Goal: Information Seeking & Learning: Learn about a topic

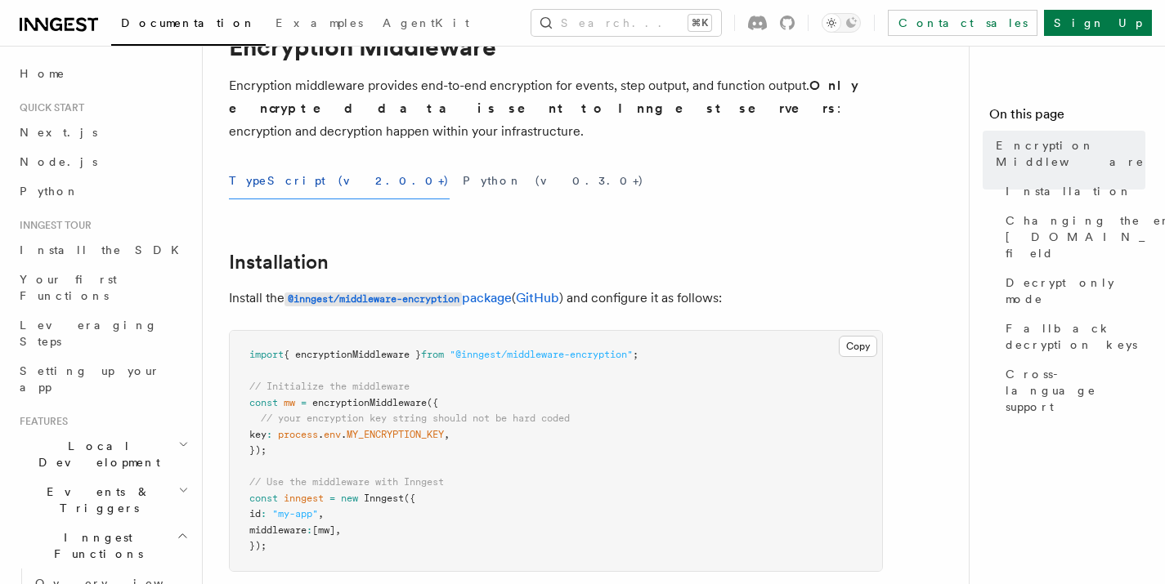
scroll to position [84, 0]
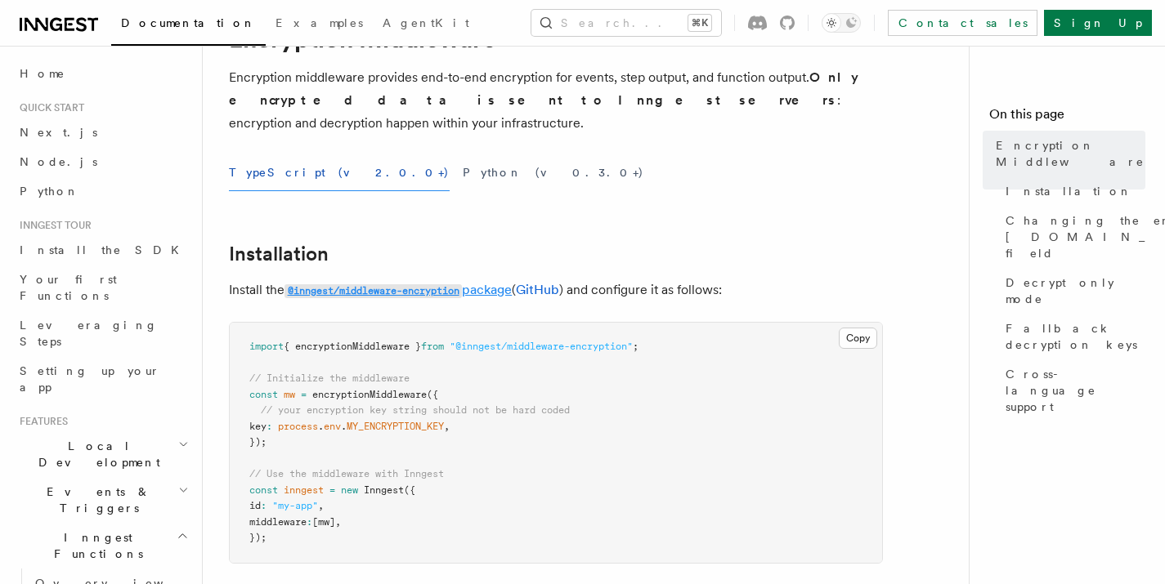
click at [500, 282] on link "@inngest/middleware-encryption package" at bounding box center [397, 290] width 227 height 16
click at [502, 282] on link "@inngest/middleware-encryption package" at bounding box center [397, 290] width 227 height 16
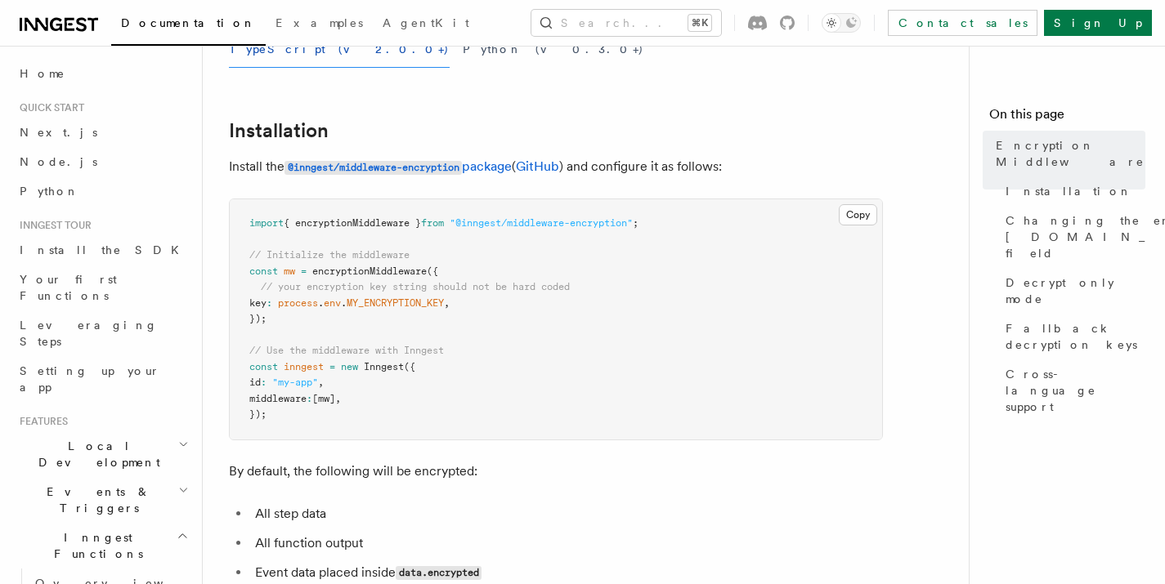
scroll to position [295, 0]
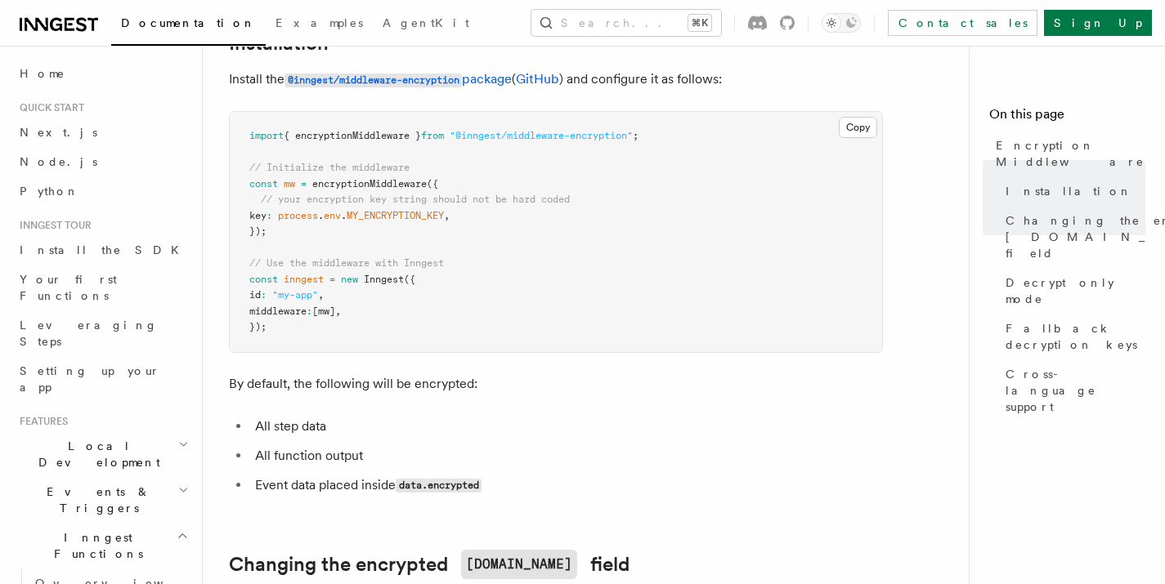
click at [285, 373] on p "By default, the following will be encrypted:" at bounding box center [556, 384] width 654 height 23
click at [283, 415] on li "All step data" at bounding box center [566, 426] width 633 height 23
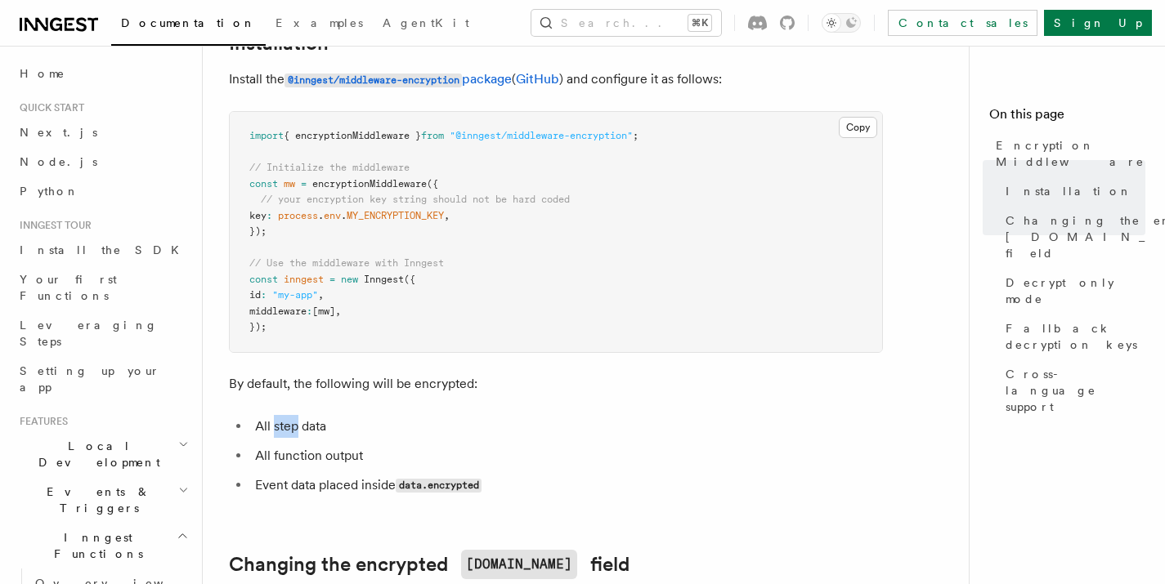
click at [283, 415] on li "All step data" at bounding box center [566, 426] width 633 height 23
click at [293, 445] on li "All function output" at bounding box center [566, 456] width 633 height 23
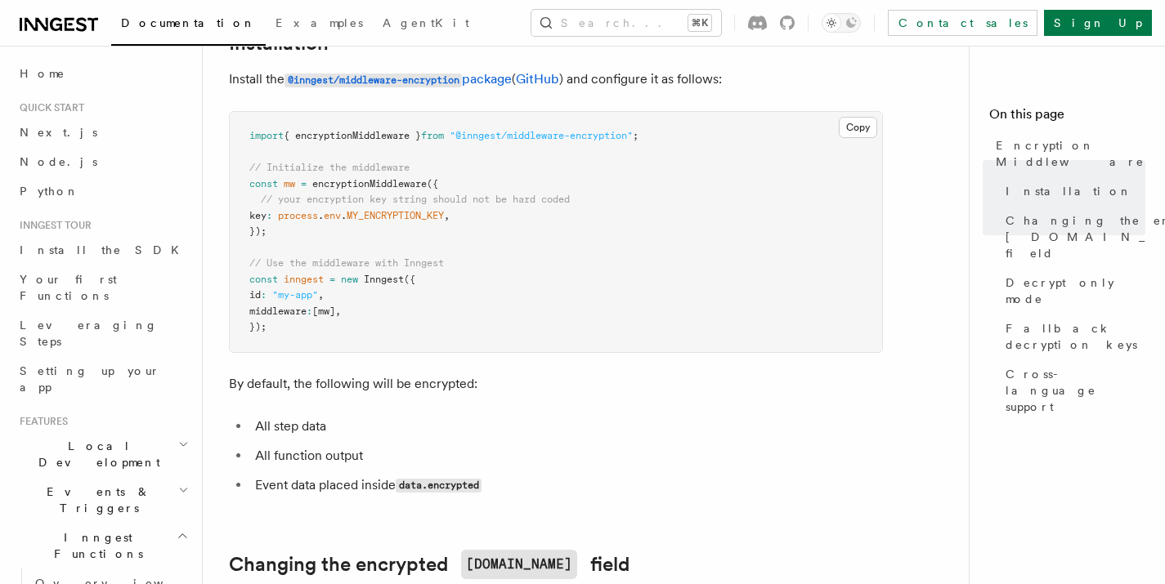
click at [343, 474] on li "Event data placed inside data.encrypted" at bounding box center [566, 486] width 633 height 24
click at [568, 445] on li "All function output" at bounding box center [566, 456] width 633 height 23
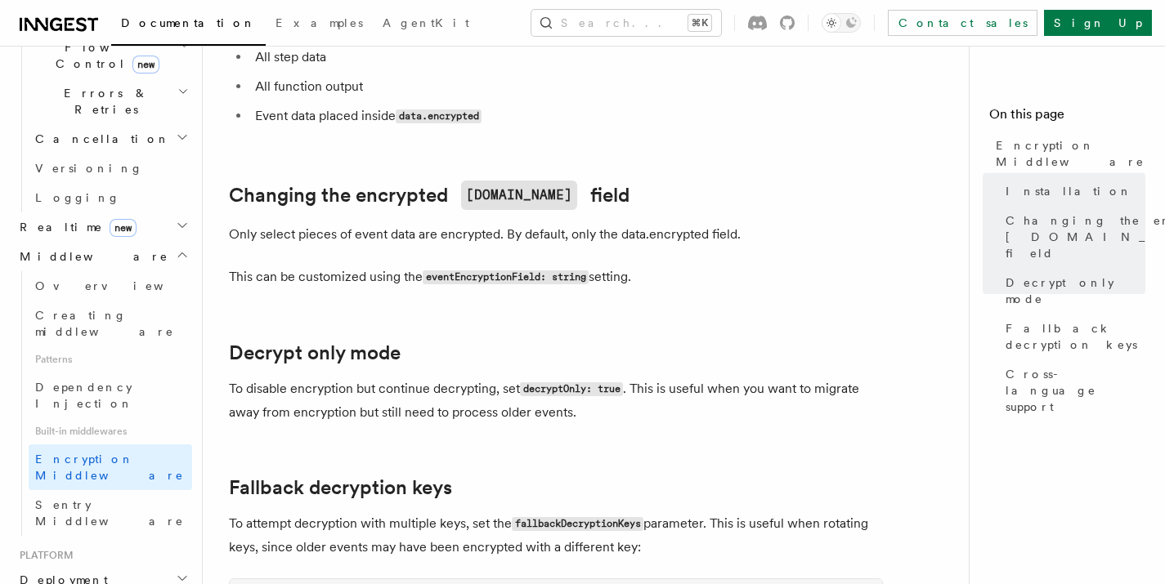
scroll to position [652, 0]
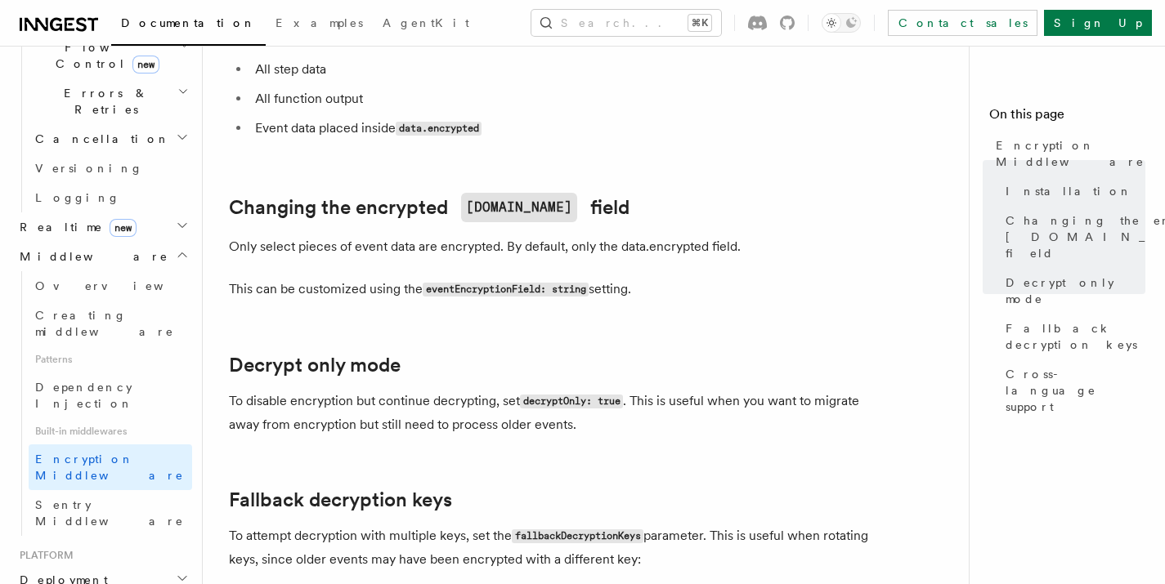
click at [538, 235] on p "Only select pieces of event data are encrypted. By default, only the data.encry…" at bounding box center [556, 246] width 654 height 23
click at [539, 235] on p "Only select pieces of event data are encrypted. By default, only the data.encry…" at bounding box center [556, 246] width 654 height 23
click at [499, 235] on p "Only select pieces of event data are encrypted. By default, only the data.encry…" at bounding box center [556, 246] width 654 height 23
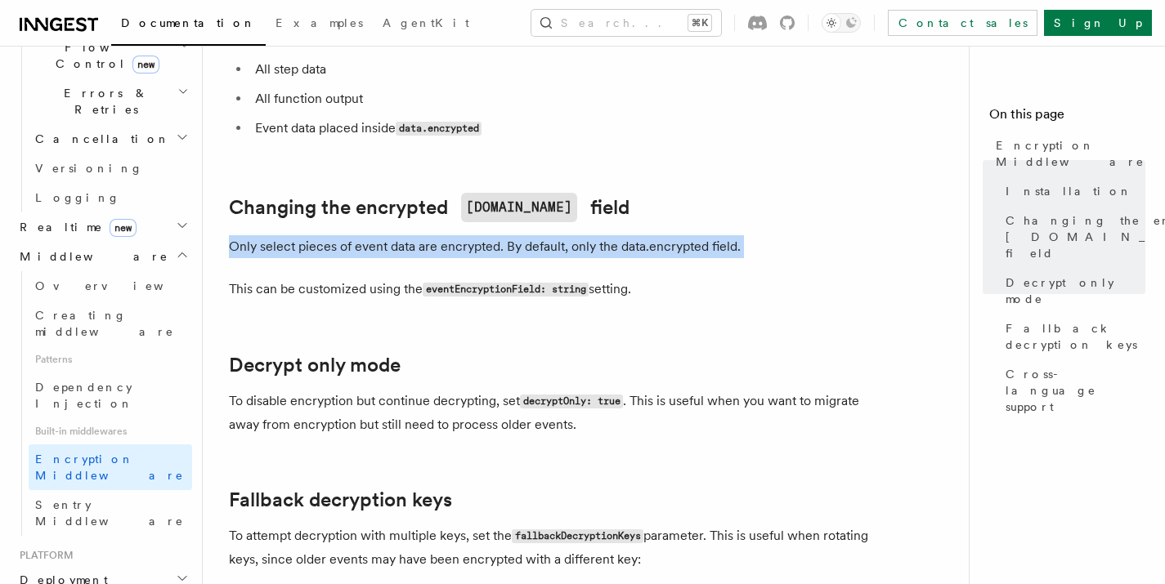
click at [499, 235] on p "Only select pieces of event data are encrypted. By default, only the data.encry…" at bounding box center [556, 246] width 654 height 23
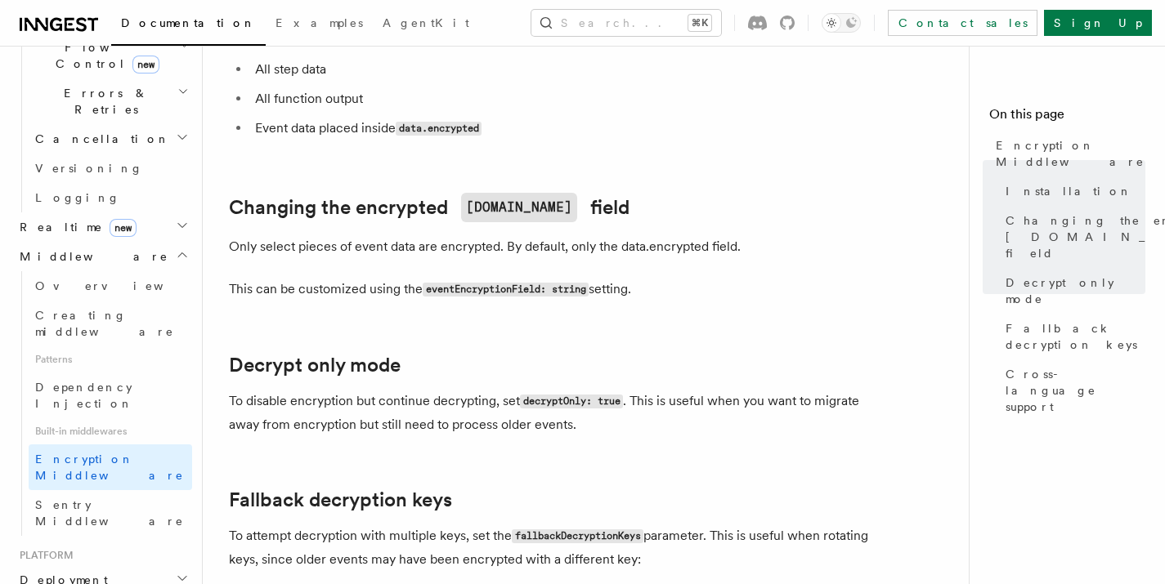
click at [348, 278] on p "This can be customized using the eventEncryptionField: string setting." at bounding box center [556, 290] width 654 height 24
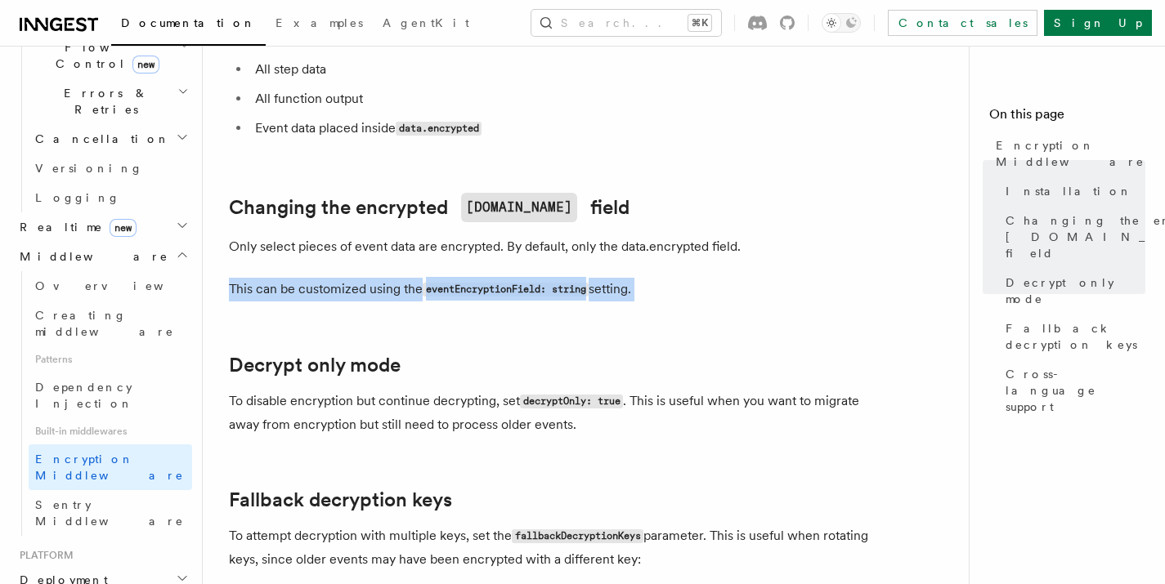
click at [348, 278] on p "This can be customized using the eventEncryptionField: string setting." at bounding box center [556, 290] width 654 height 24
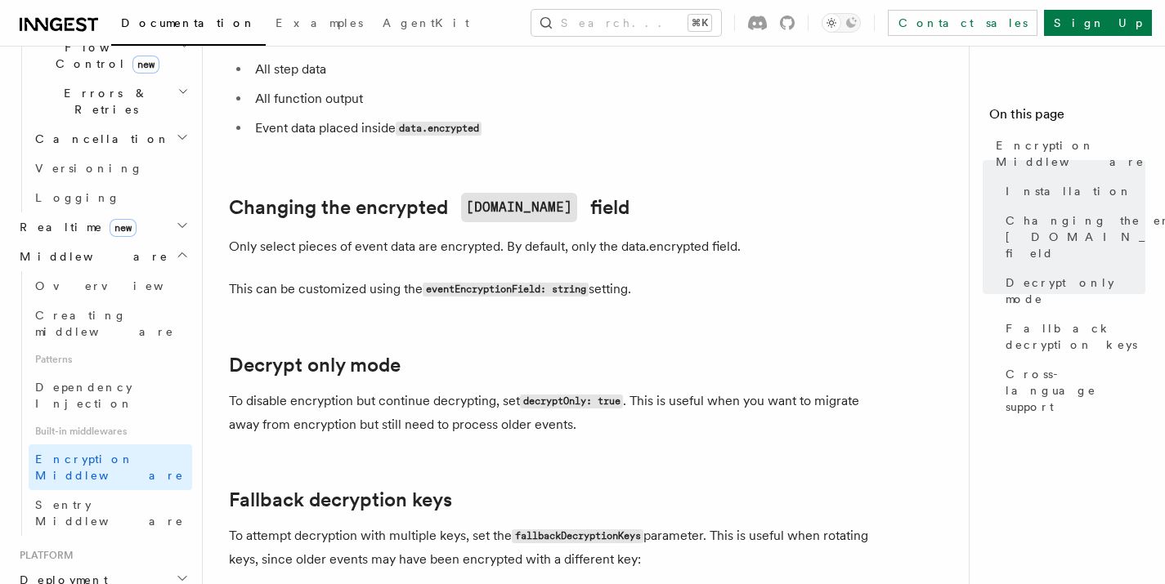
click at [764, 278] on p "This can be customized using the eventEncryptionField: string setting." at bounding box center [556, 290] width 654 height 24
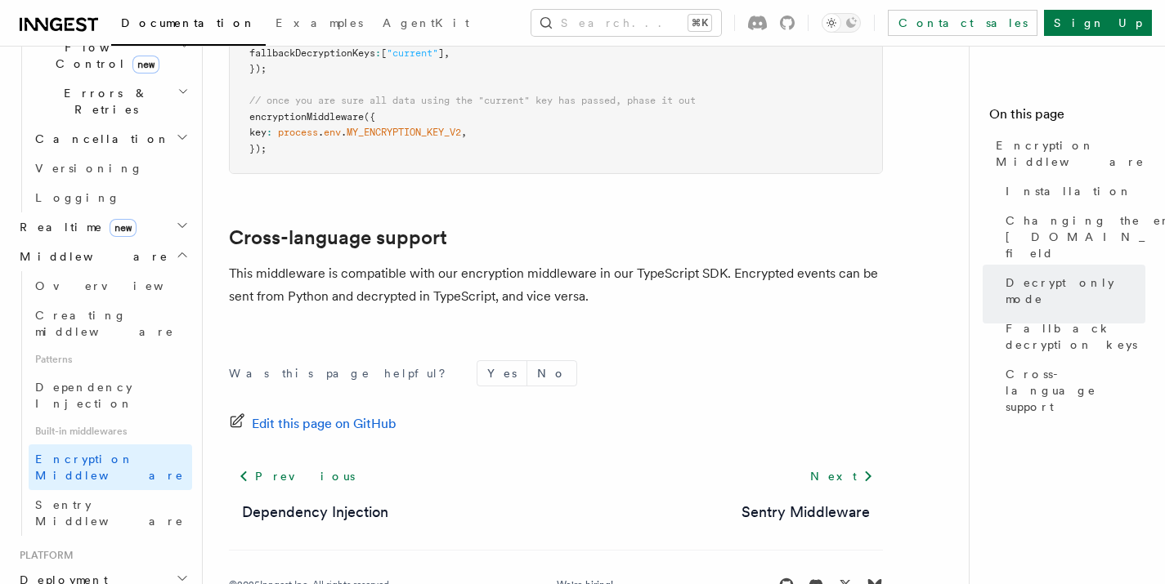
scroll to position [1465, 0]
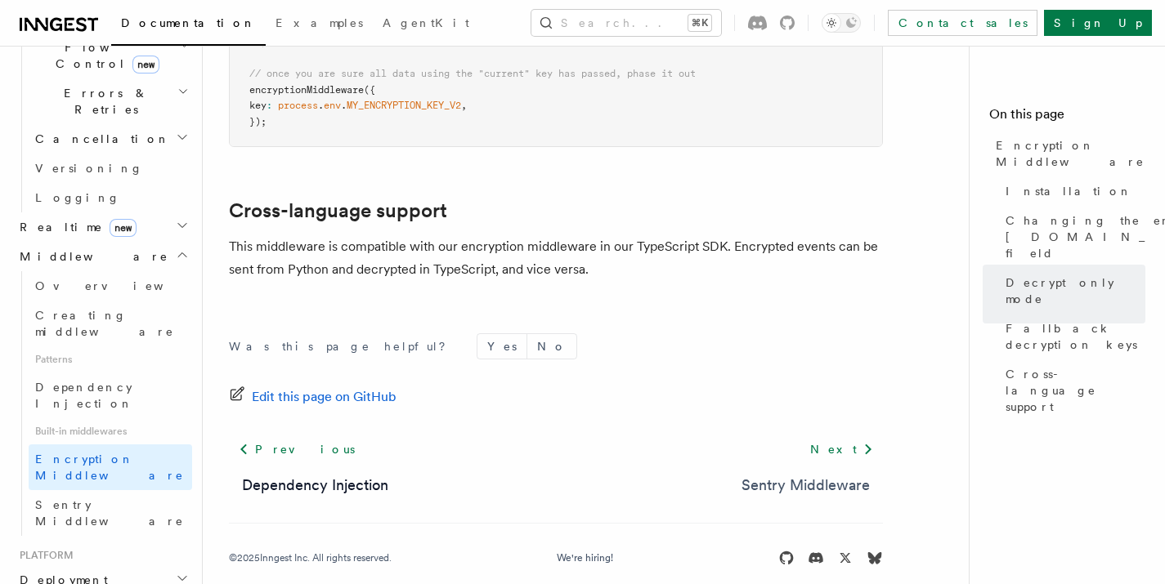
click at [837, 474] on link "Sentry Middleware" at bounding box center [805, 485] width 128 height 23
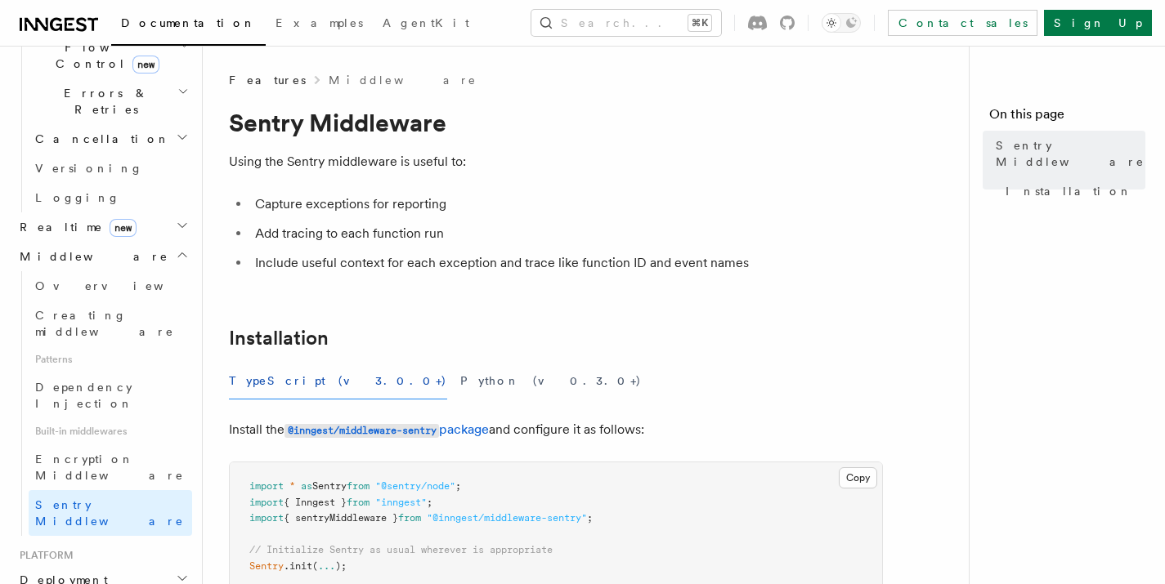
click at [260, 202] on li "Capture exceptions for reporting" at bounding box center [566, 204] width 633 height 23
click at [289, 235] on li "Add tracing to each function run" at bounding box center [566, 233] width 633 height 23
click at [290, 235] on li "Add tracing to each function run" at bounding box center [566, 233] width 633 height 23
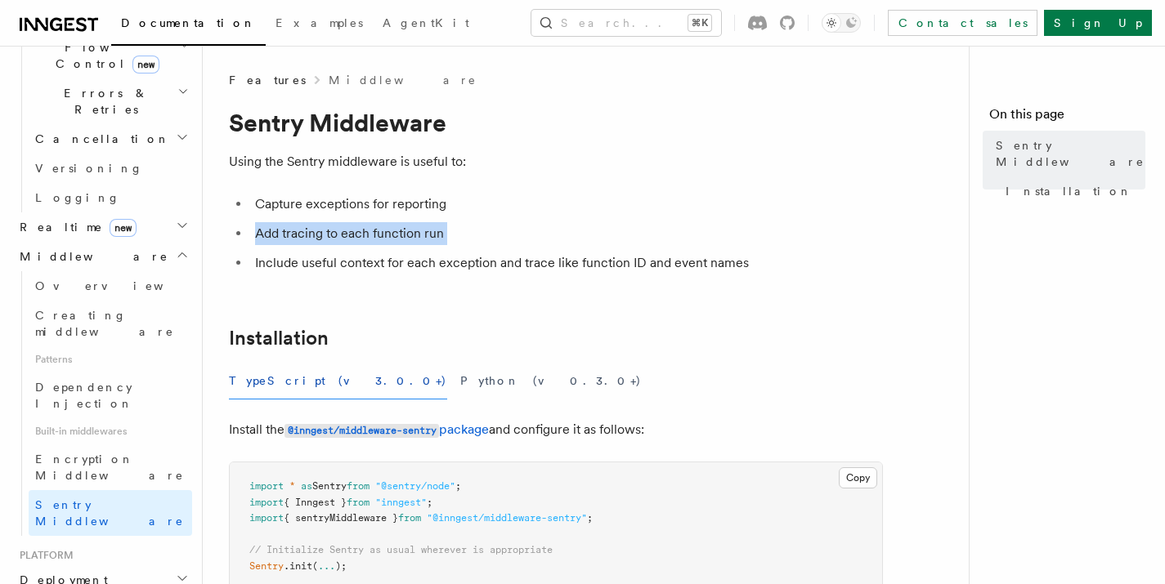
click at [290, 235] on li "Add tracing to each function run" at bounding box center [566, 233] width 633 height 23
click at [264, 263] on li "Include useful context for each exception and trace like function ID and event …" at bounding box center [566, 263] width 633 height 23
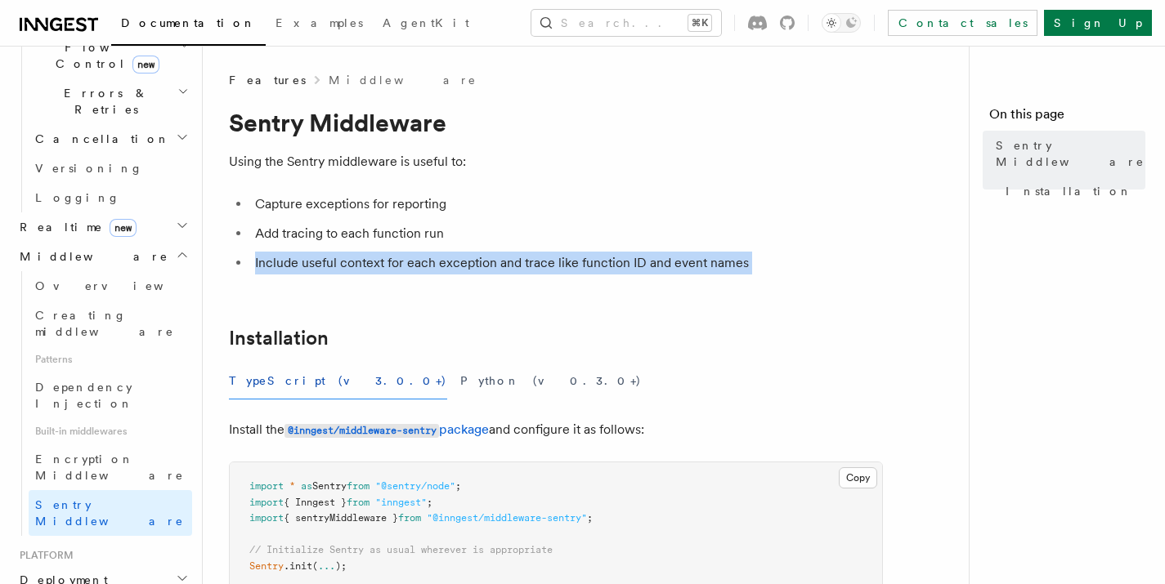
click at [264, 263] on li "Include useful context for each exception and trace like function ID and event …" at bounding box center [566, 263] width 633 height 23
click at [444, 263] on li "Include useful context for each exception and trace like function ID and event …" at bounding box center [566, 263] width 633 height 23
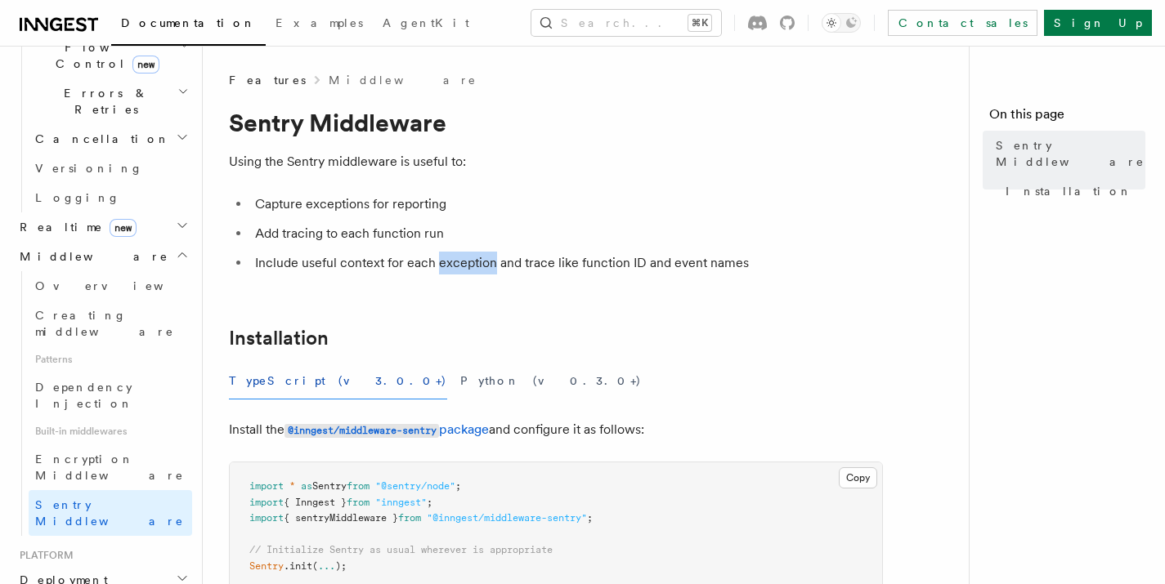
click at [444, 263] on li "Include useful context for each exception and trace like function ID and event …" at bounding box center [566, 263] width 633 height 23
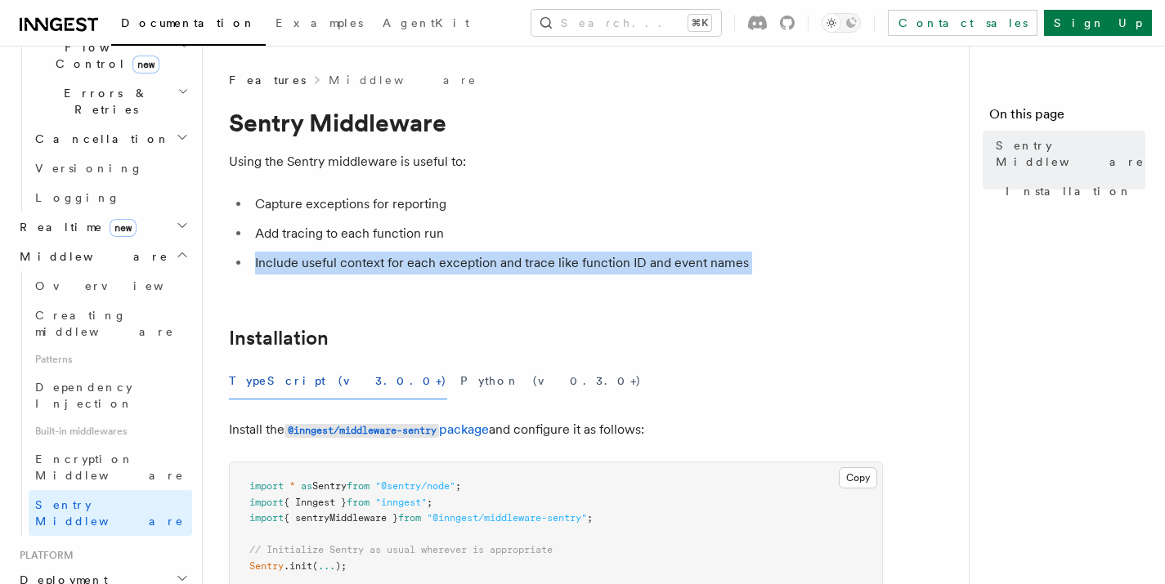
click at [444, 263] on li "Include useful context for each exception and trace like function ID and event …" at bounding box center [566, 263] width 633 height 23
click at [580, 264] on li "Include useful context for each exception and trace like function ID and event …" at bounding box center [566, 263] width 633 height 23
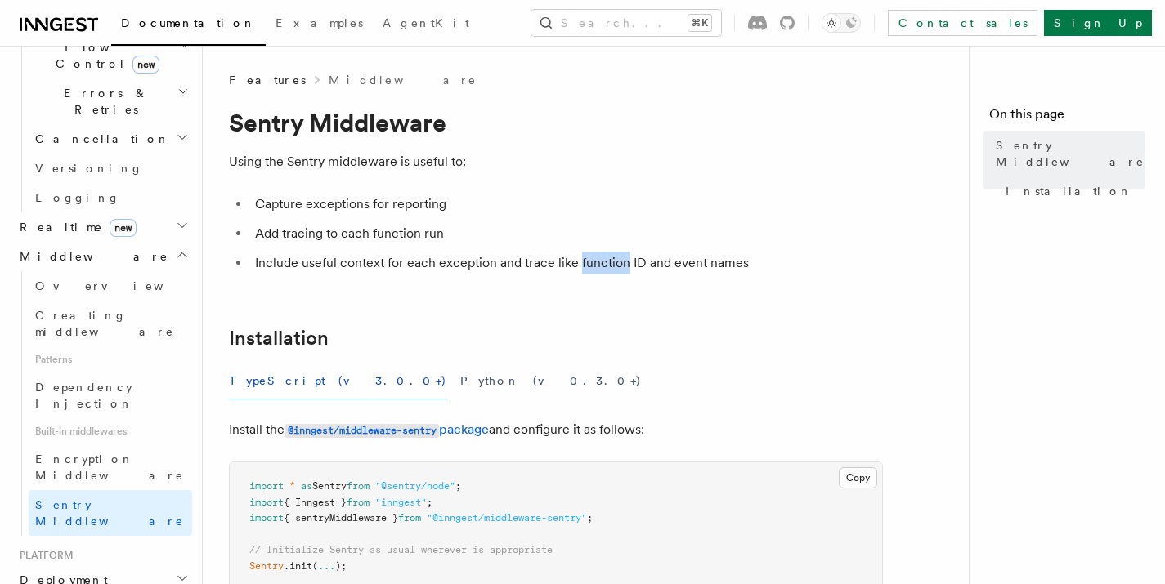
click at [580, 264] on li "Include useful context for each exception and trace like function ID and event …" at bounding box center [566, 263] width 633 height 23
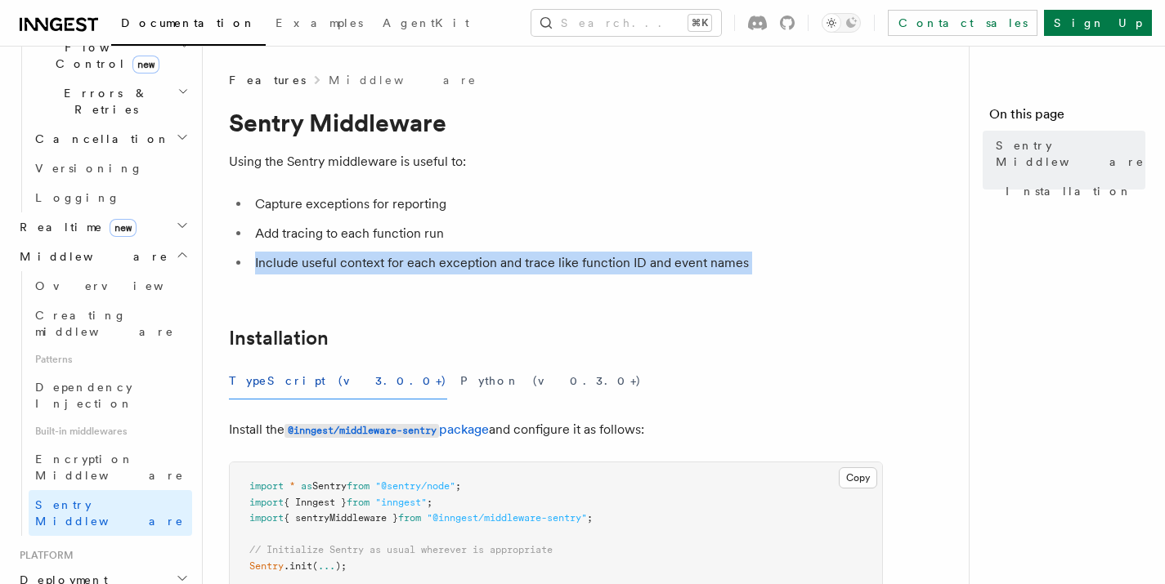
click at [580, 263] on li "Include useful context for each exception and trace like function ID and event …" at bounding box center [566, 263] width 633 height 23
click at [589, 306] on article "Features Middleware Sentry Middleware Using the Sentry middleware is useful to:…" at bounding box center [592, 575] width 727 height 1006
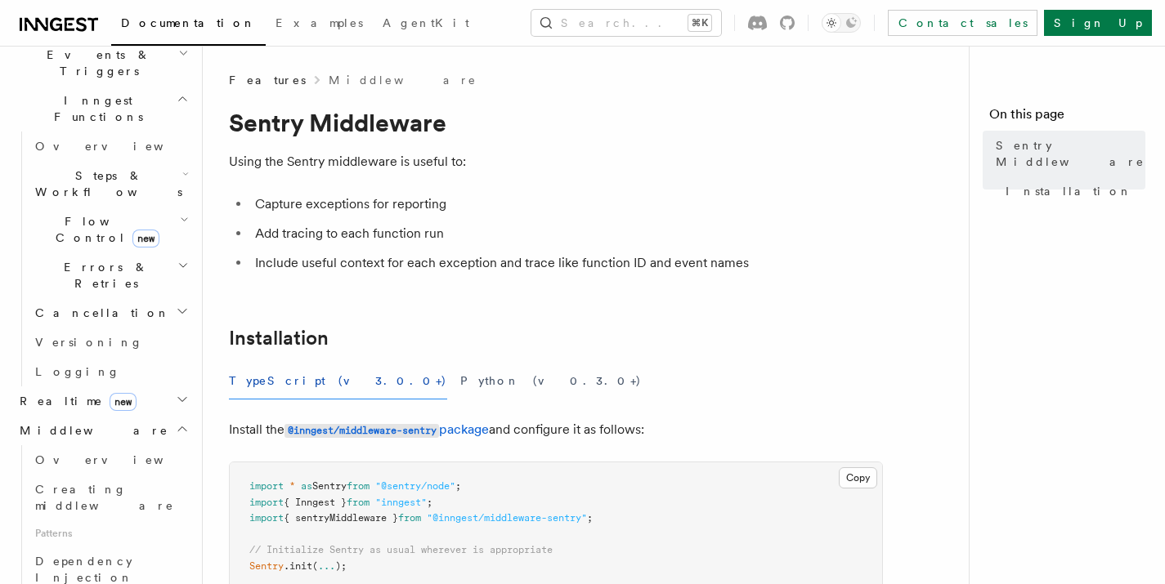
scroll to position [450, 0]
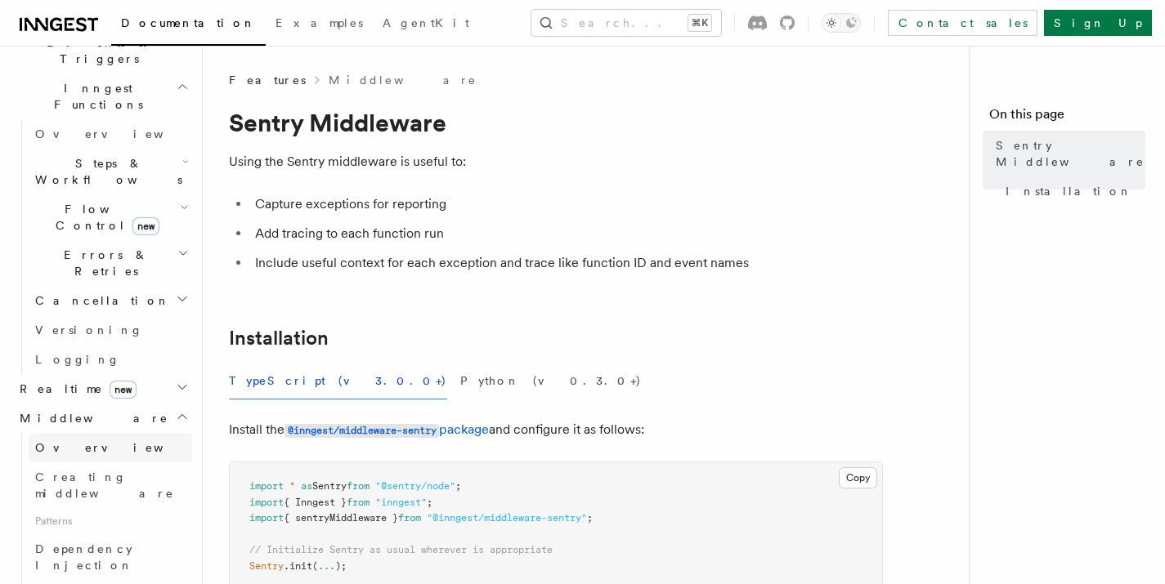
click at [74, 441] on span "Overview" at bounding box center [119, 447] width 168 height 13
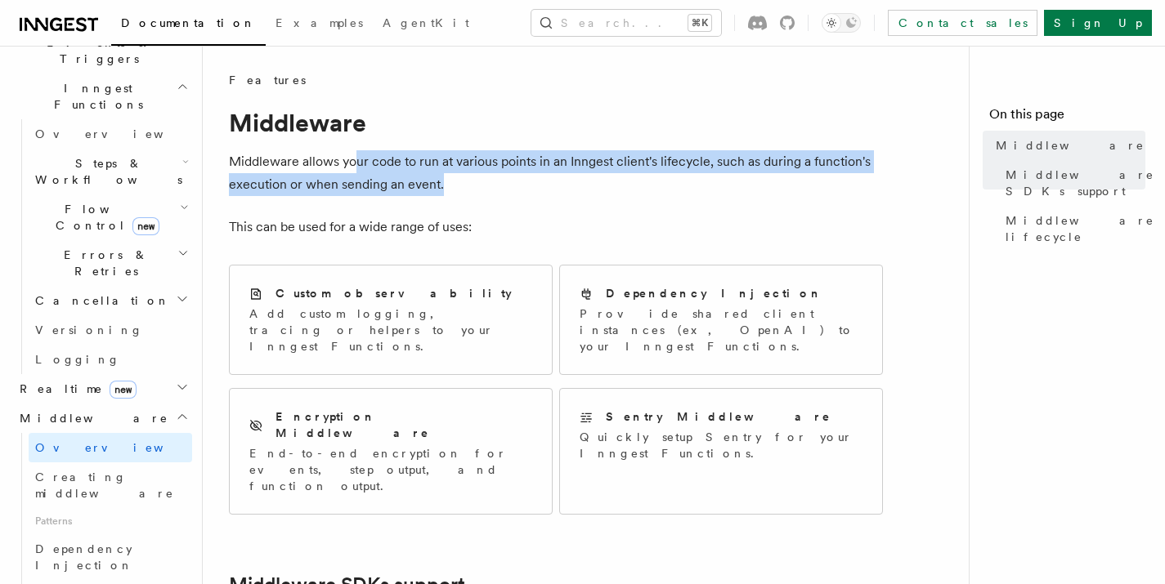
drag, startPoint x: 355, startPoint y: 164, endPoint x: 472, endPoint y: 187, distance: 119.9
click at [472, 187] on p "Middleware allows your code to run at various points in an Inngest client's lif…" at bounding box center [556, 173] width 654 height 46
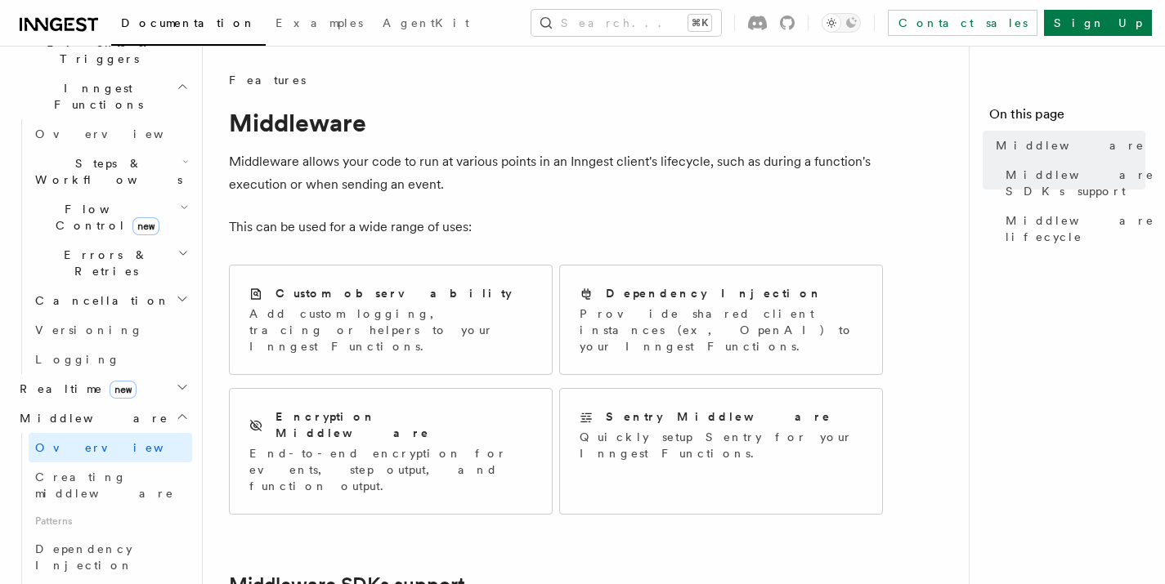
click at [284, 226] on p "This can be used for a wide range of uses:" at bounding box center [556, 227] width 654 height 23
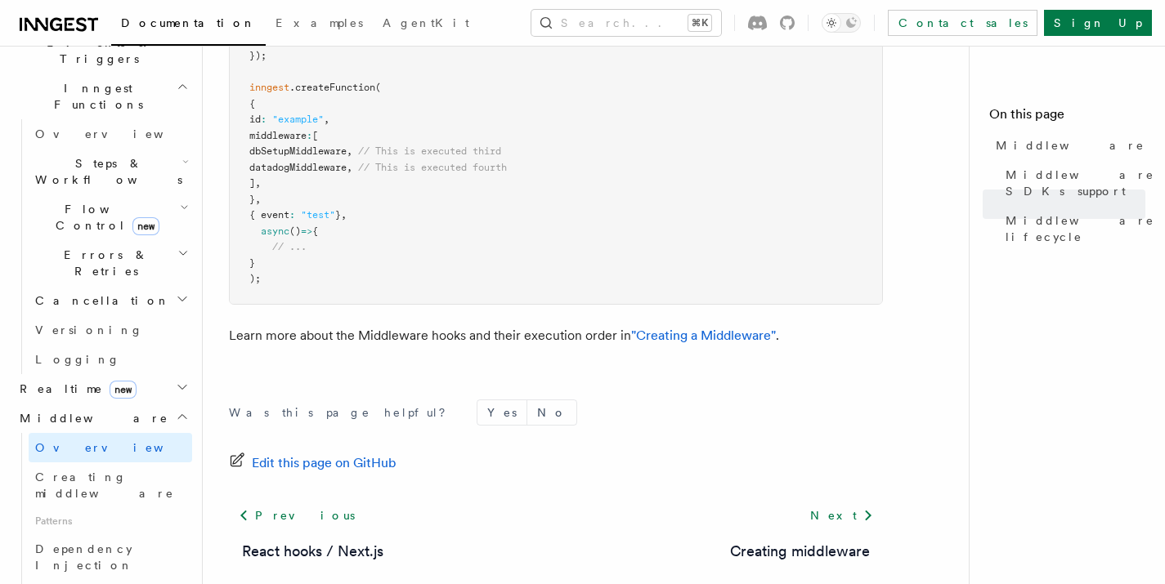
scroll to position [1122, 0]
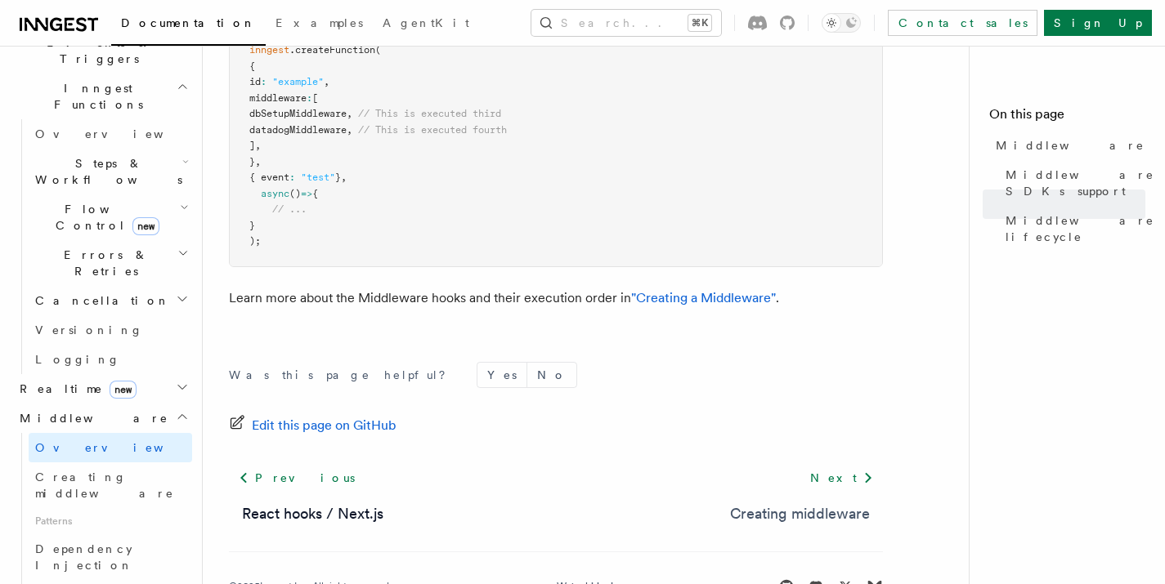
click at [795, 503] on link "Creating middleware" at bounding box center [800, 514] width 140 height 23
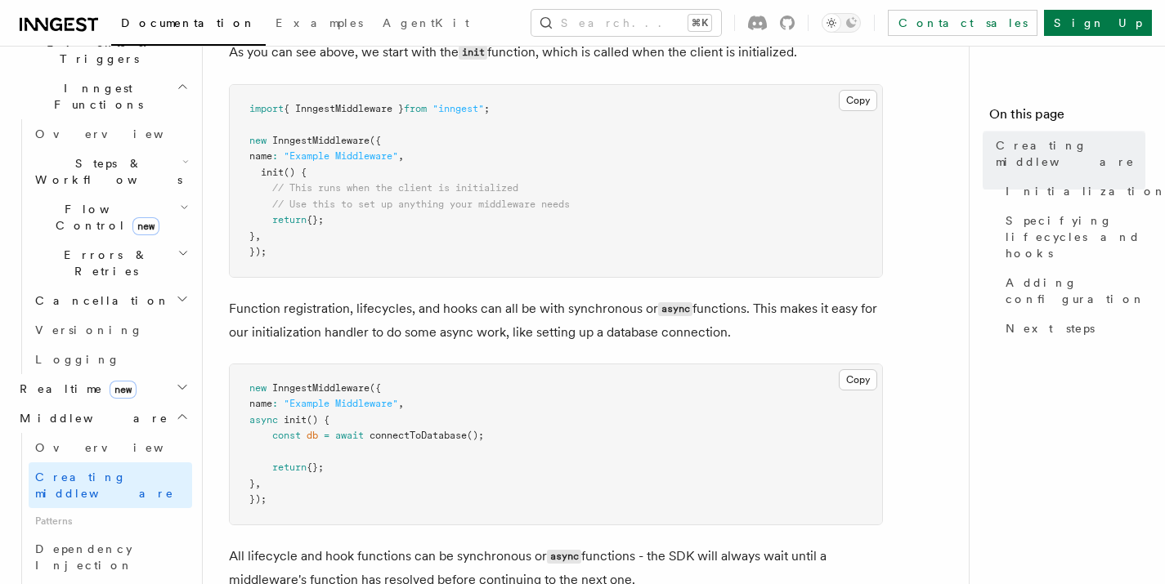
scroll to position [696, 0]
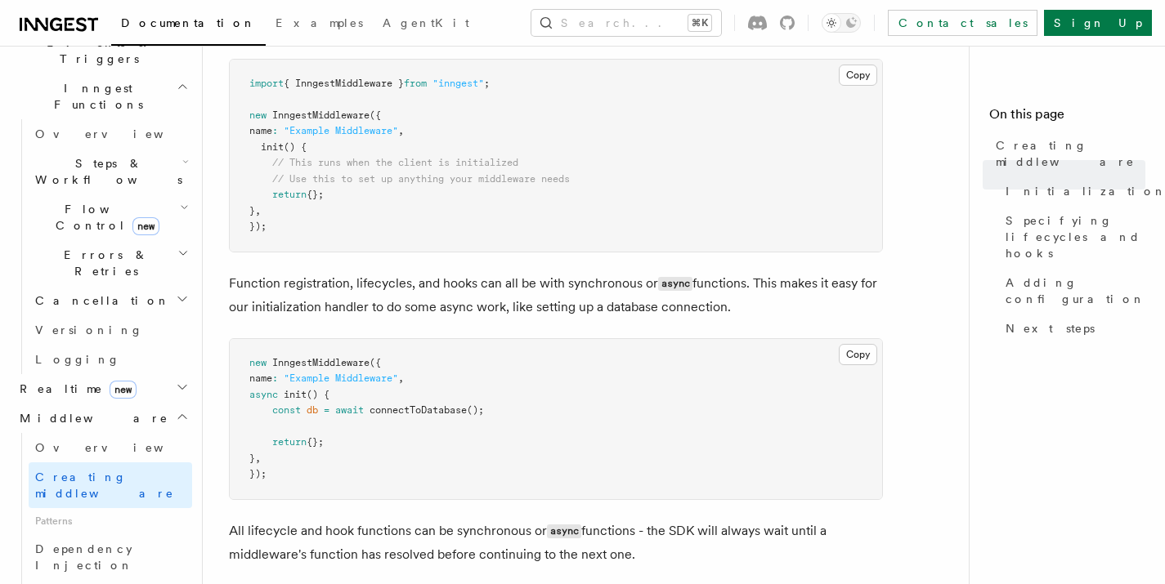
click at [492, 281] on p "Function registration, lifecycles, and hooks can all be with synchronous or asy…" at bounding box center [556, 295] width 654 height 47
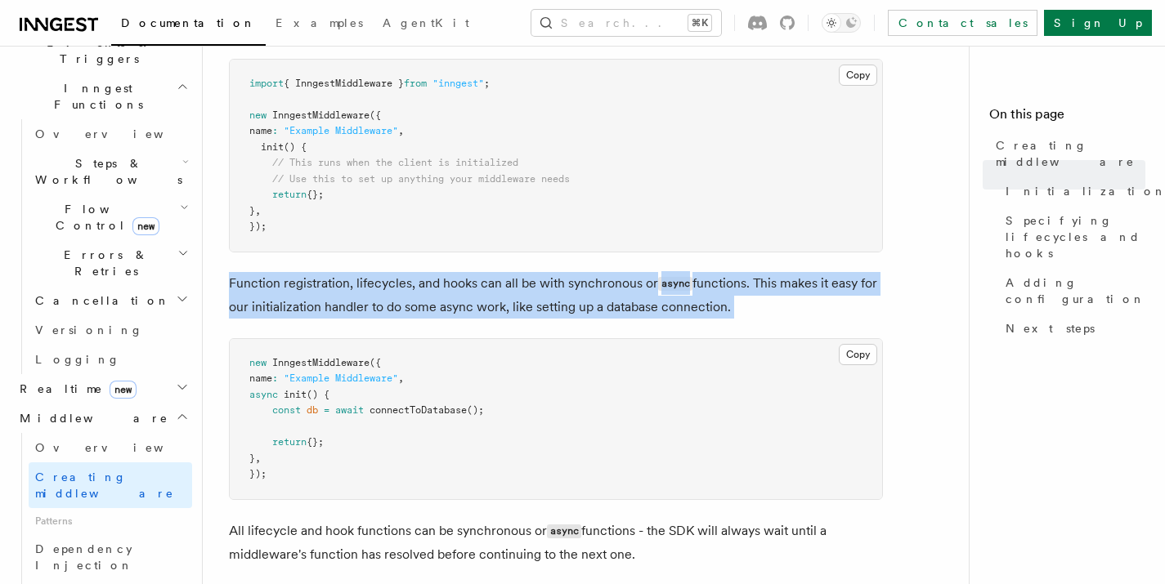
click at [492, 281] on p "Function registration, lifecycles, and hooks can all be with synchronous or asy…" at bounding box center [556, 295] width 654 height 47
click at [691, 291] on code "async" at bounding box center [675, 284] width 34 height 14
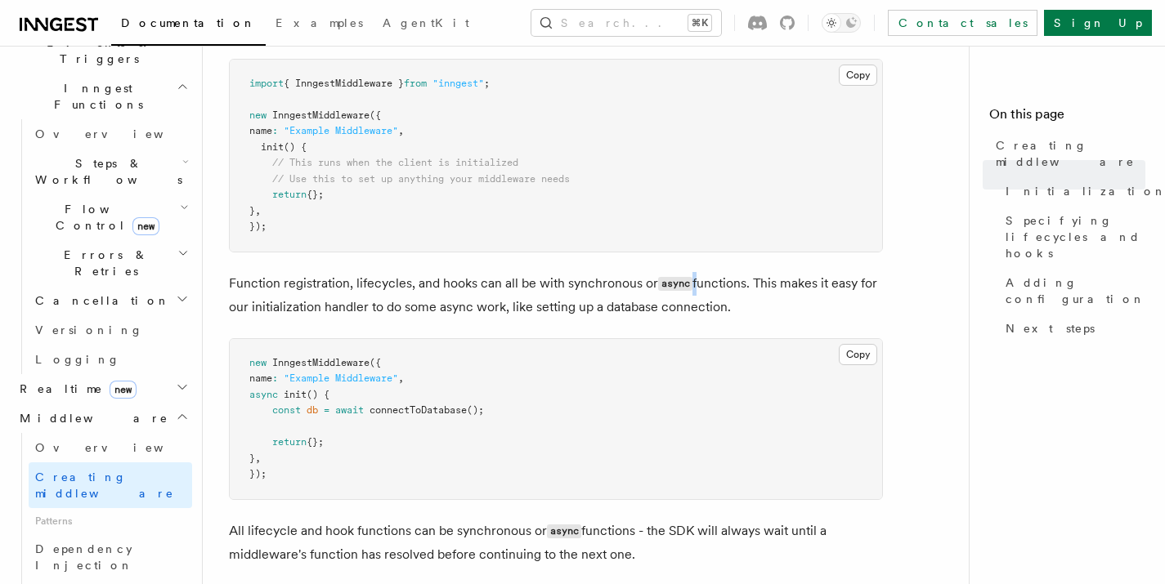
click at [691, 291] on code "async" at bounding box center [675, 284] width 34 height 14
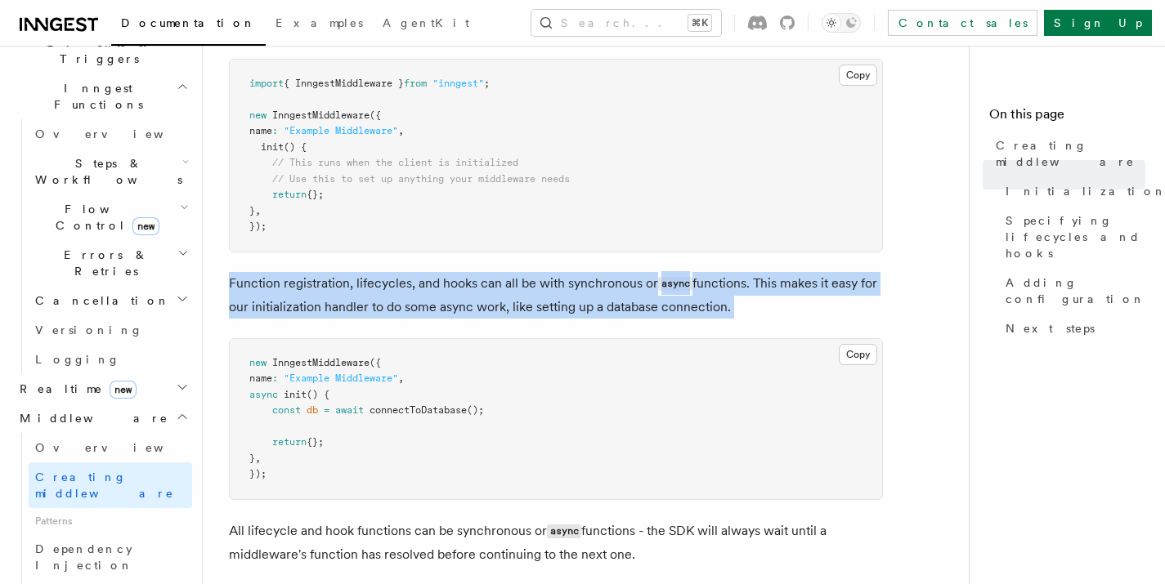
click at [691, 291] on code "async" at bounding box center [675, 284] width 34 height 14
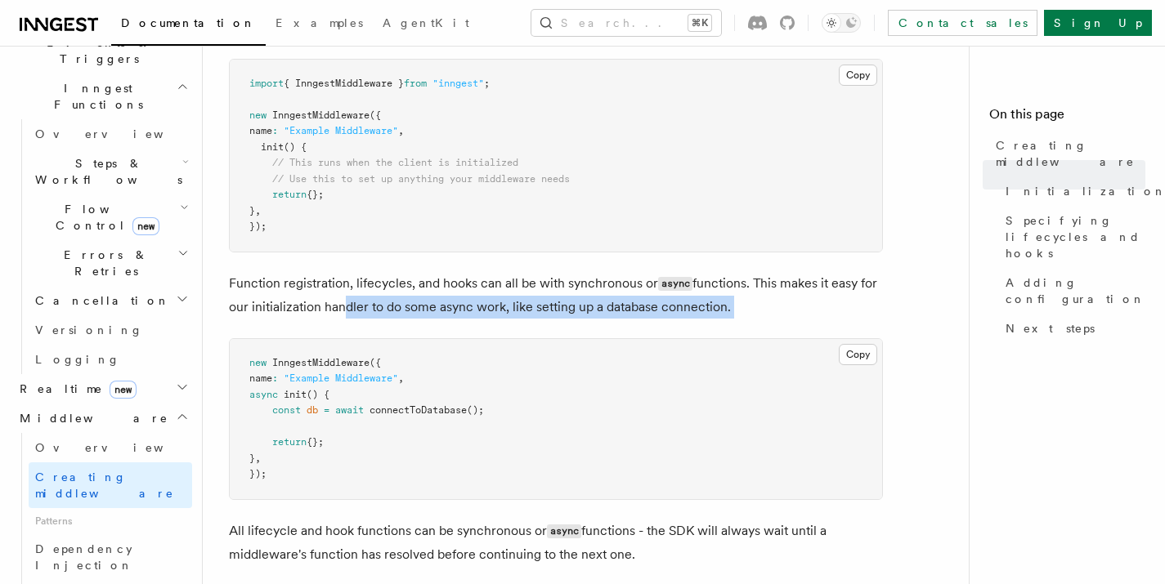
click at [338, 315] on p "Function registration, lifecycles, and hooks can all be with synchronous or asy…" at bounding box center [556, 295] width 654 height 47
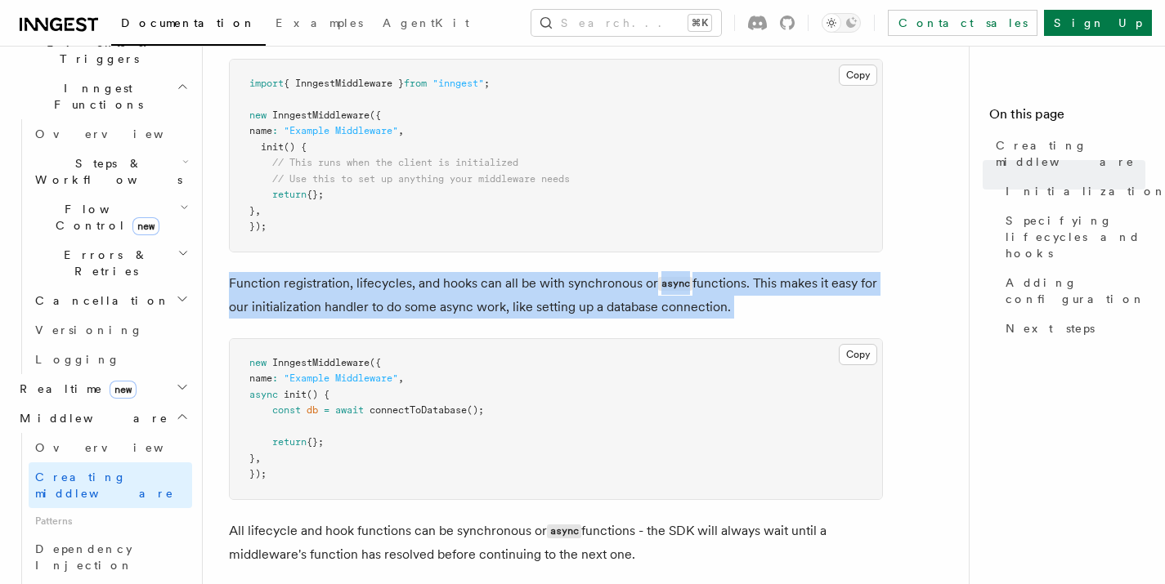
click at [338, 315] on p "Function registration, lifecycles, and hooks can all be with synchronous or asy…" at bounding box center [556, 295] width 654 height 47
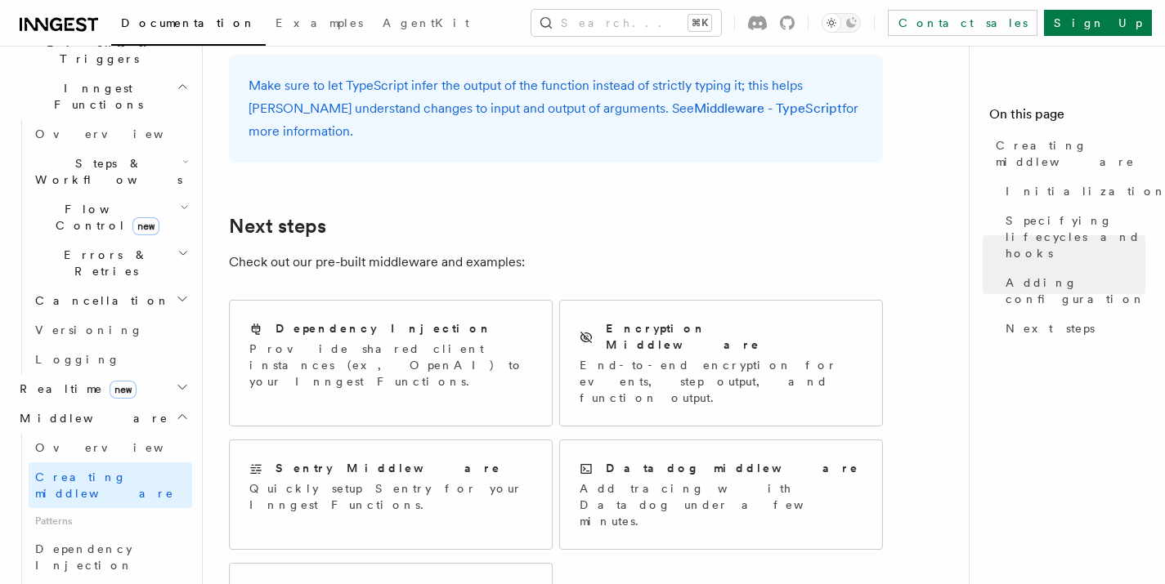
scroll to position [3395, 0]
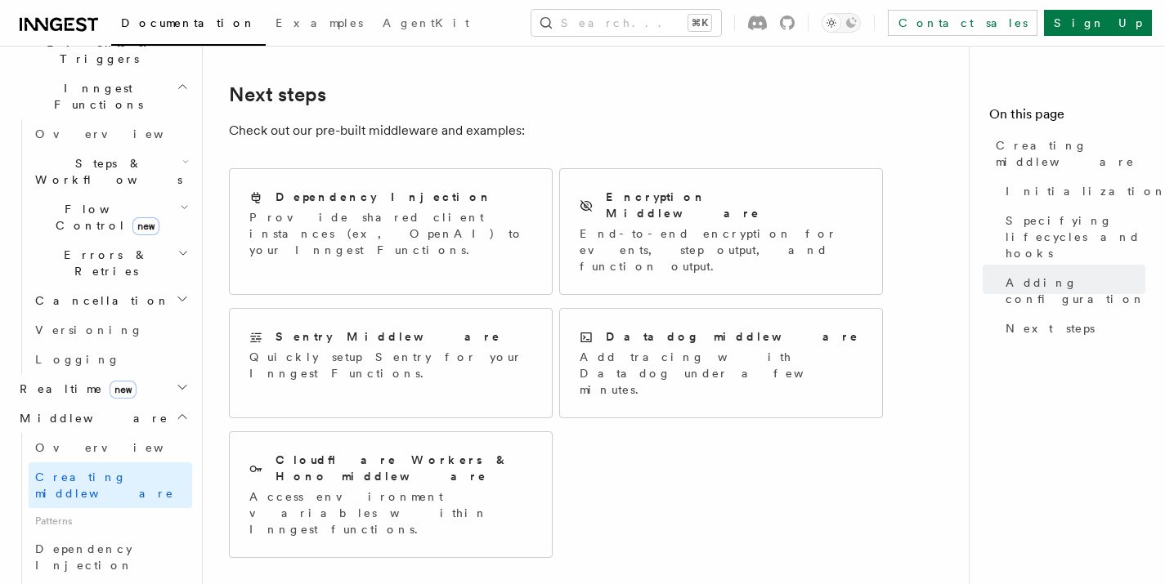
click at [43, 508] on span "Patterns" at bounding box center [110, 521] width 163 height 26
click at [74, 543] on span "Dependency Injection" at bounding box center [84, 557] width 98 height 29
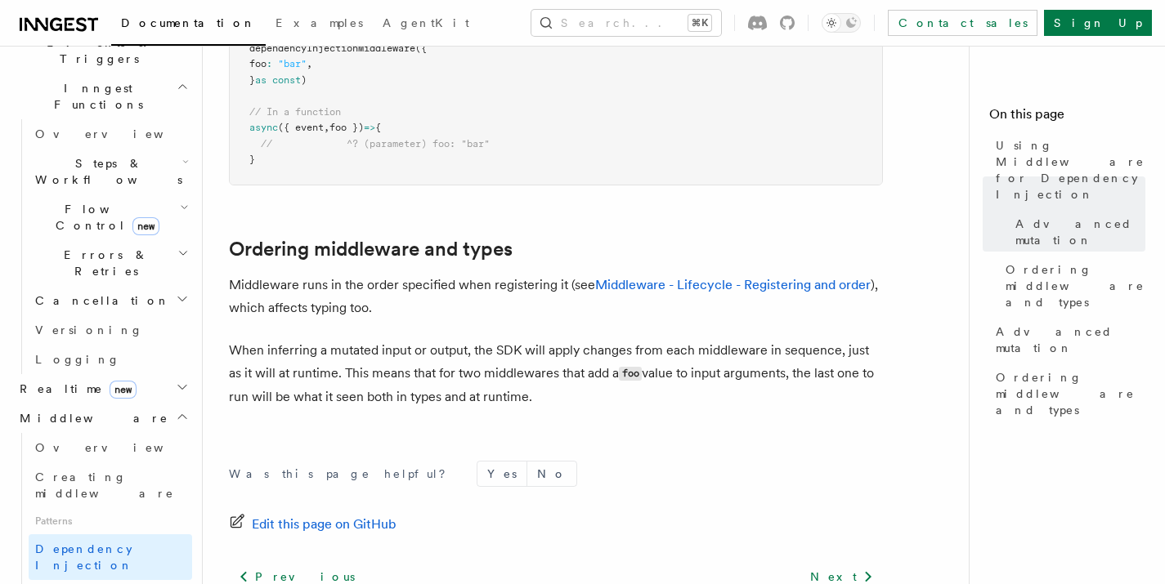
scroll to position [1405, 0]
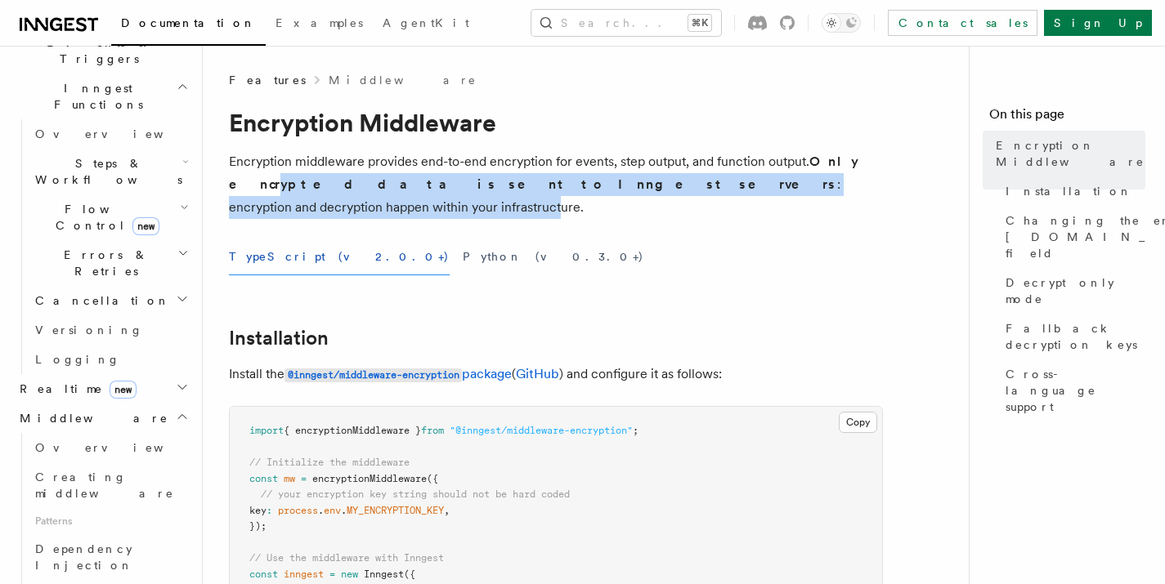
drag, startPoint x: 253, startPoint y: 184, endPoint x: 811, endPoint y: 185, distance: 557.5
click at [811, 185] on p "Encryption middleware provides end-to-end encryption for events, step output, a…" at bounding box center [556, 184] width 654 height 69
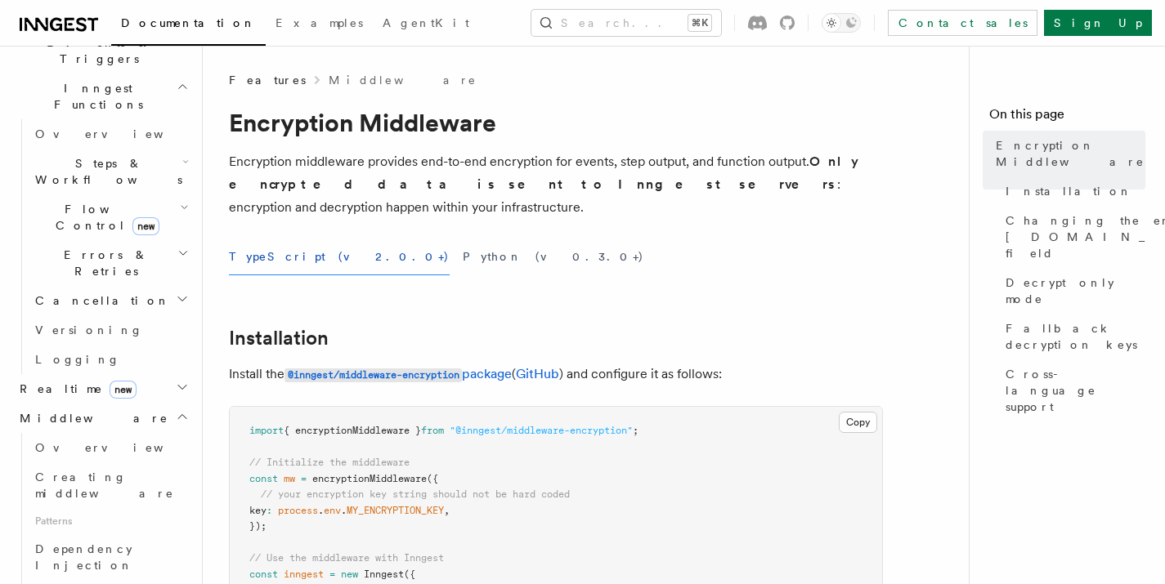
click at [479, 239] on div "TypeScript (v2.0.0+) Python (v0.3.0+)" at bounding box center [556, 257] width 654 height 37
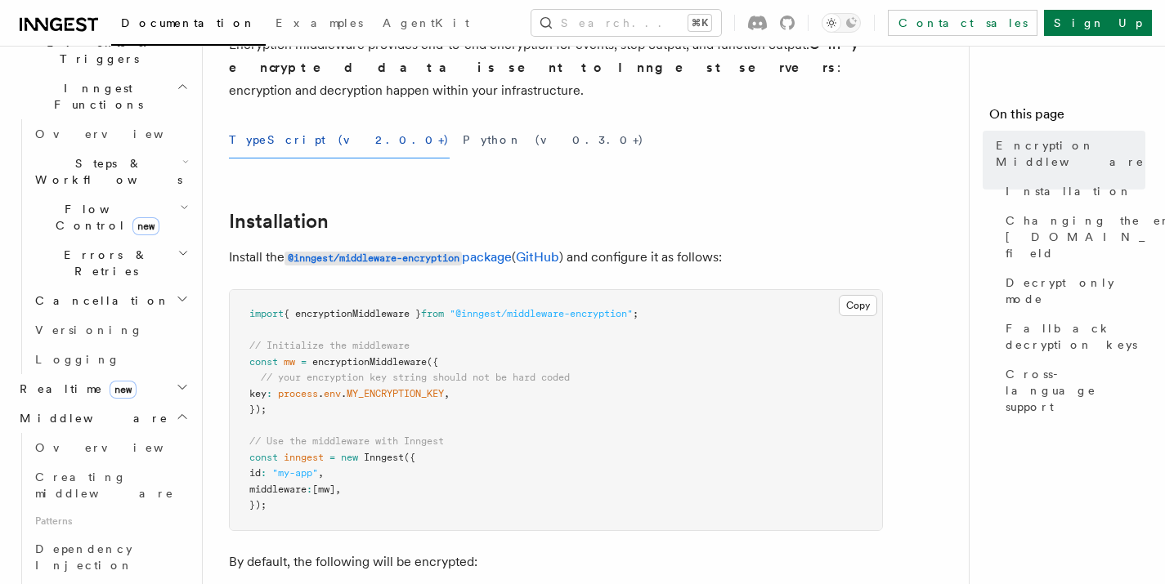
scroll to position [119, 0]
click at [308, 387] on span "process" at bounding box center [298, 392] width 40 height 11
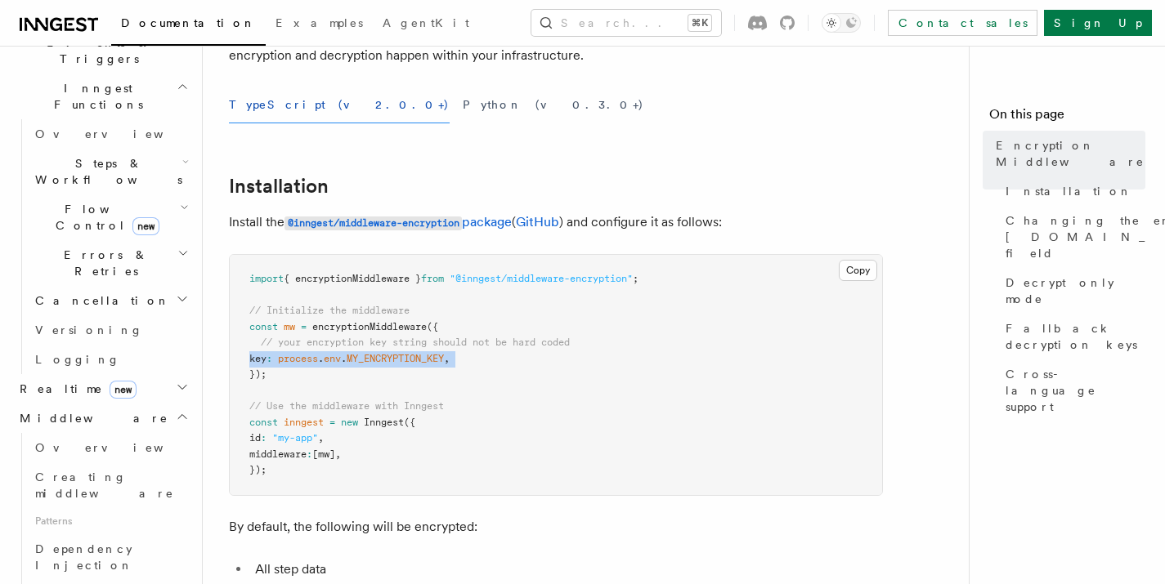
scroll to position [154, 0]
click at [414, 335] on span "// your encryption key string should not be hard coded" at bounding box center [415, 340] width 309 height 11
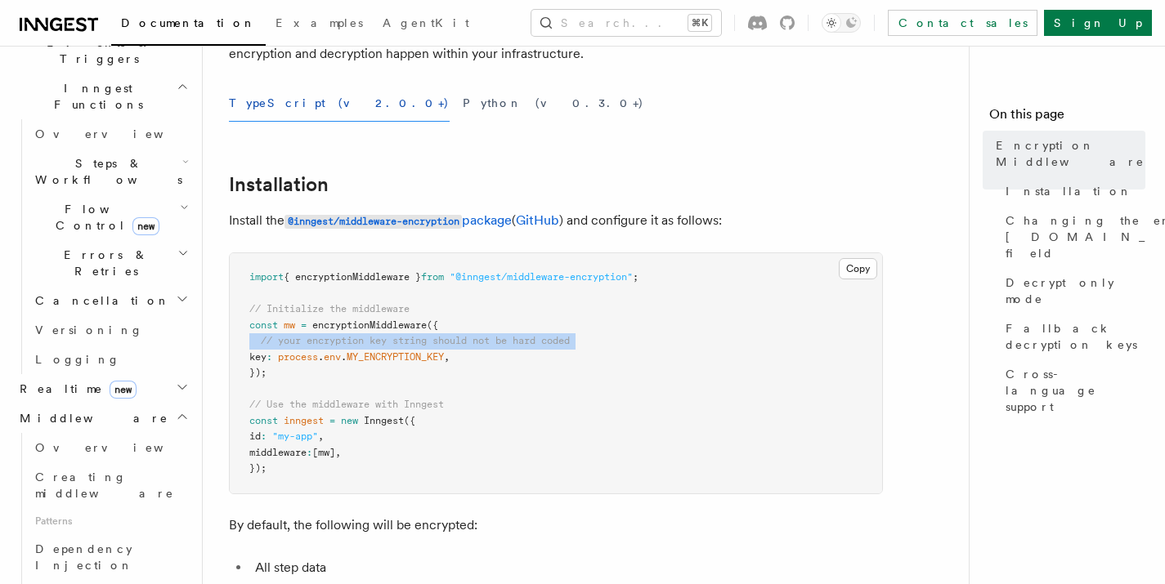
click at [414, 335] on span "// your encryption key string should not be hard coded" at bounding box center [415, 340] width 309 height 11
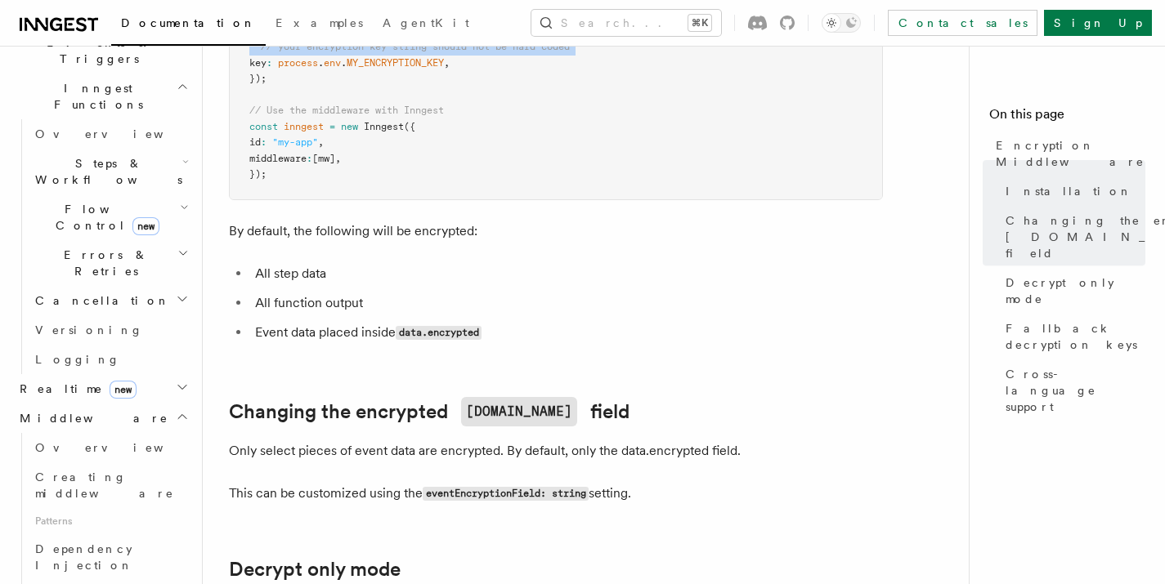
scroll to position [558, 0]
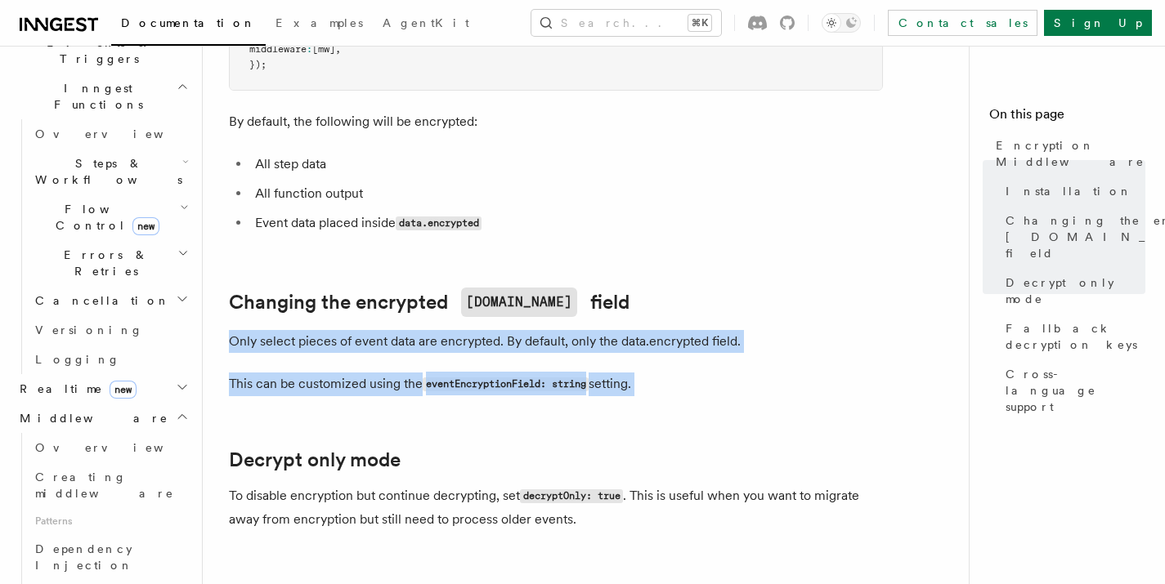
drag, startPoint x: 228, startPoint y: 316, endPoint x: 665, endPoint y: 386, distance: 442.0
click at [682, 379] on article "Features Middleware Encryption Middleware Encryption middleware provides end-to…" at bounding box center [592, 513] width 727 height 1999
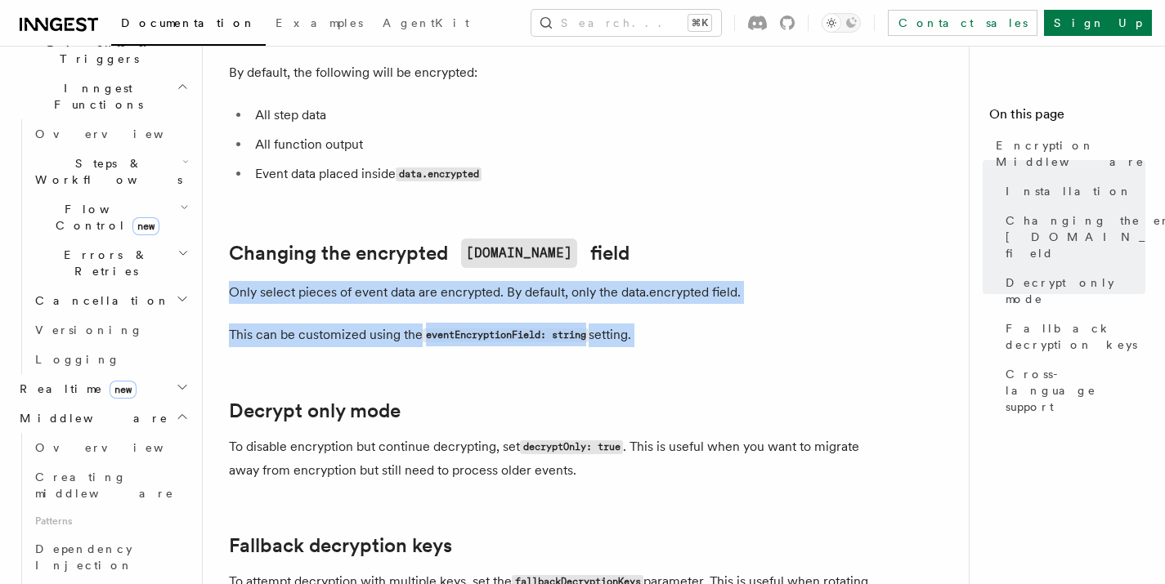
scroll to position [637, 0]
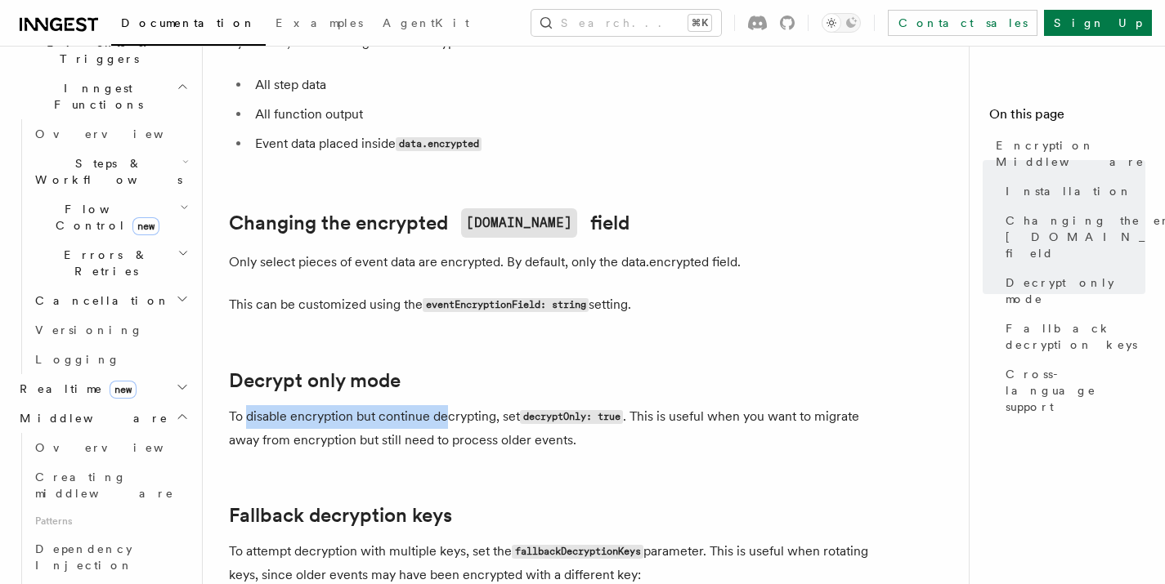
drag, startPoint x: 245, startPoint y: 395, endPoint x: 447, endPoint y: 399, distance: 202.0
click at [447, 405] on p "To disable encryption but continue decrypting, set decryptOnly: true . This is …" at bounding box center [556, 428] width 654 height 47
click at [473, 405] on p "To disable encryption but continue decrypting, set decryptOnly: true . This is …" at bounding box center [556, 428] width 654 height 47
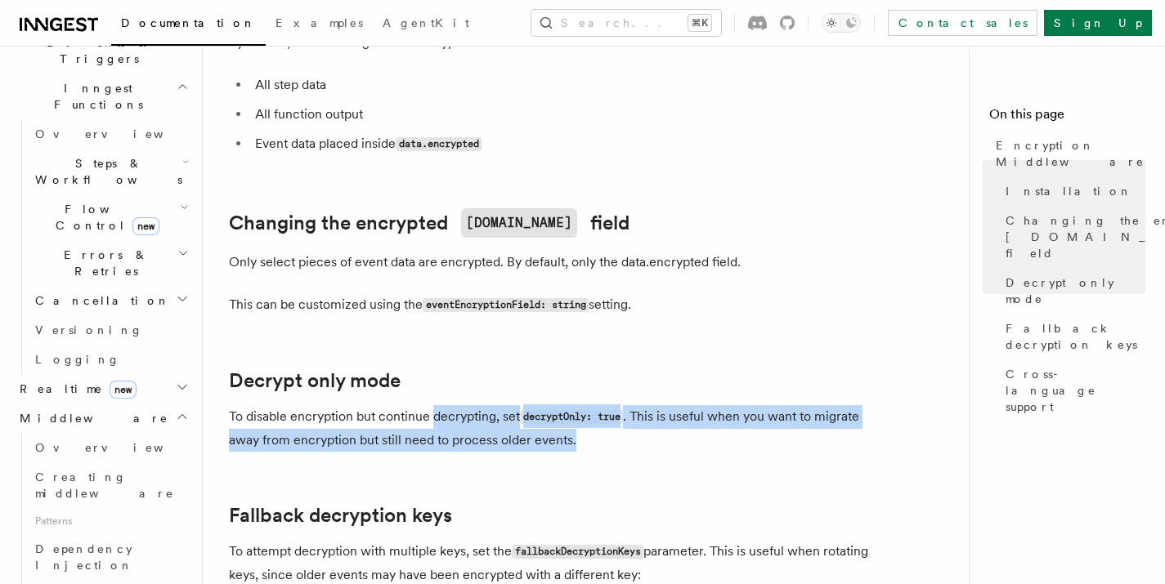
drag, startPoint x: 432, startPoint y: 393, endPoint x: 725, endPoint y: 422, distance: 294.0
click at [725, 422] on p "To disable encryption but continue decrypting, set decryptOnly: true . This is …" at bounding box center [556, 428] width 654 height 47
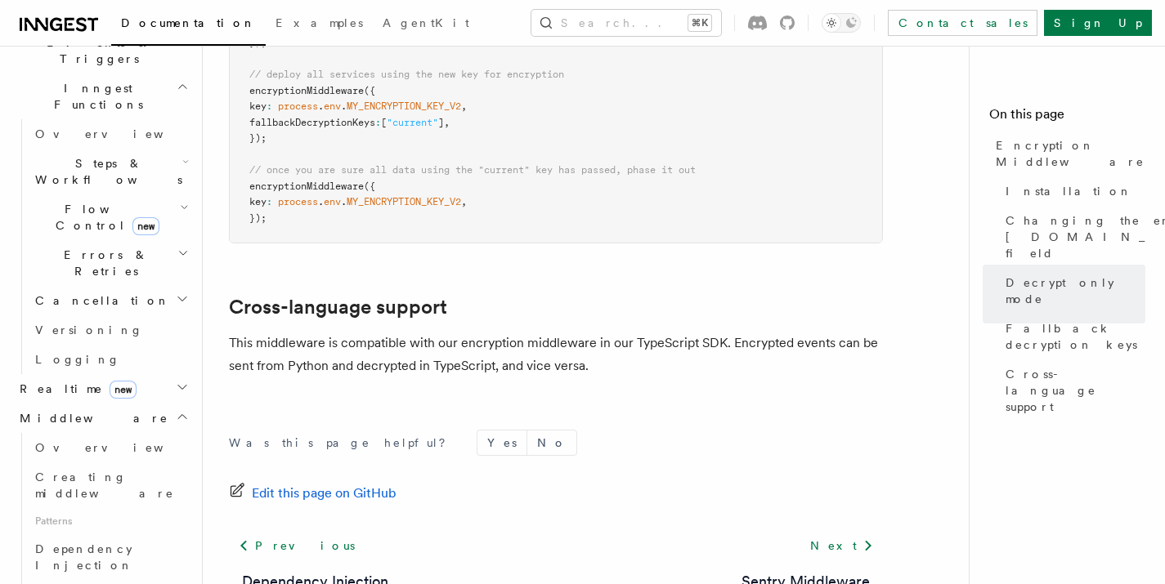
scroll to position [1465, 0]
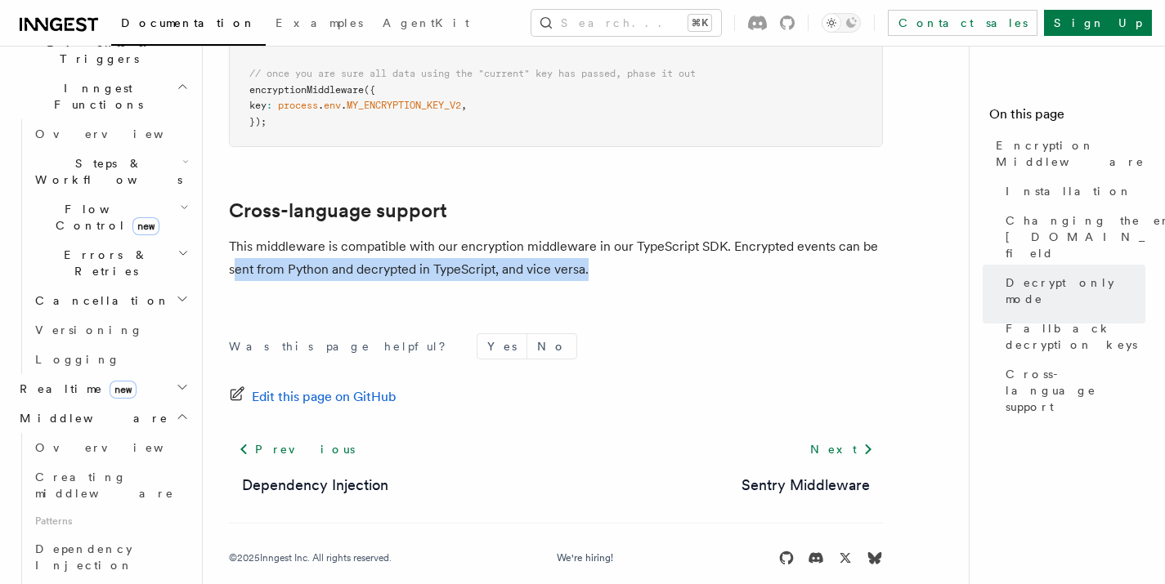
drag, startPoint x: 232, startPoint y: 247, endPoint x: 625, endPoint y: 250, distance: 392.4
click at [625, 250] on p "This middleware is compatible with our encryption middleware in our TypeScript …" at bounding box center [556, 258] width 654 height 46
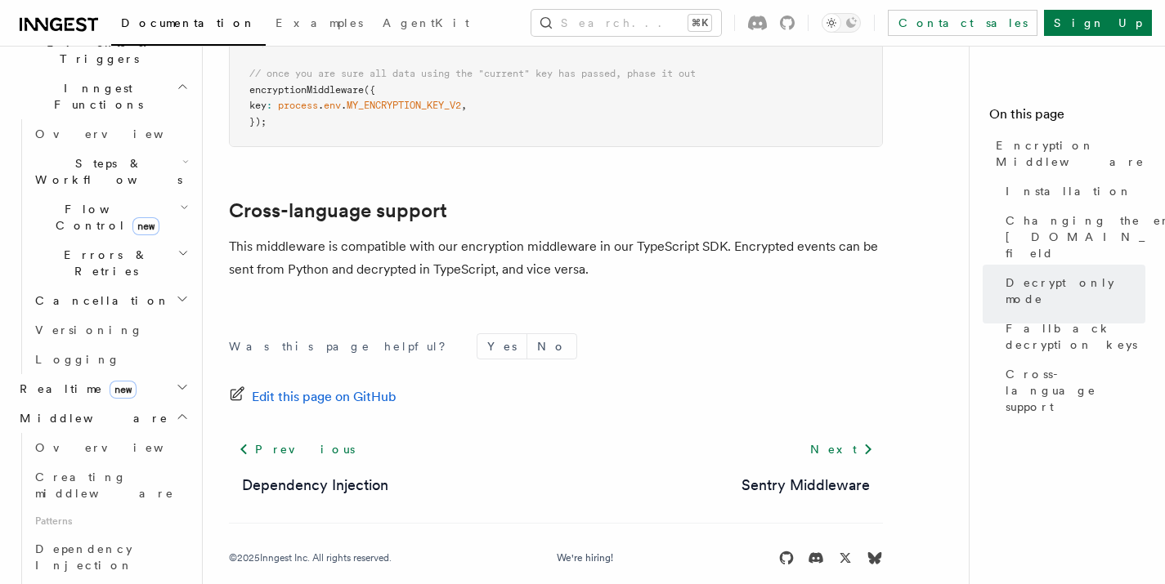
click at [607, 386] on div "Edit this page on GitHub" at bounding box center [556, 397] width 654 height 23
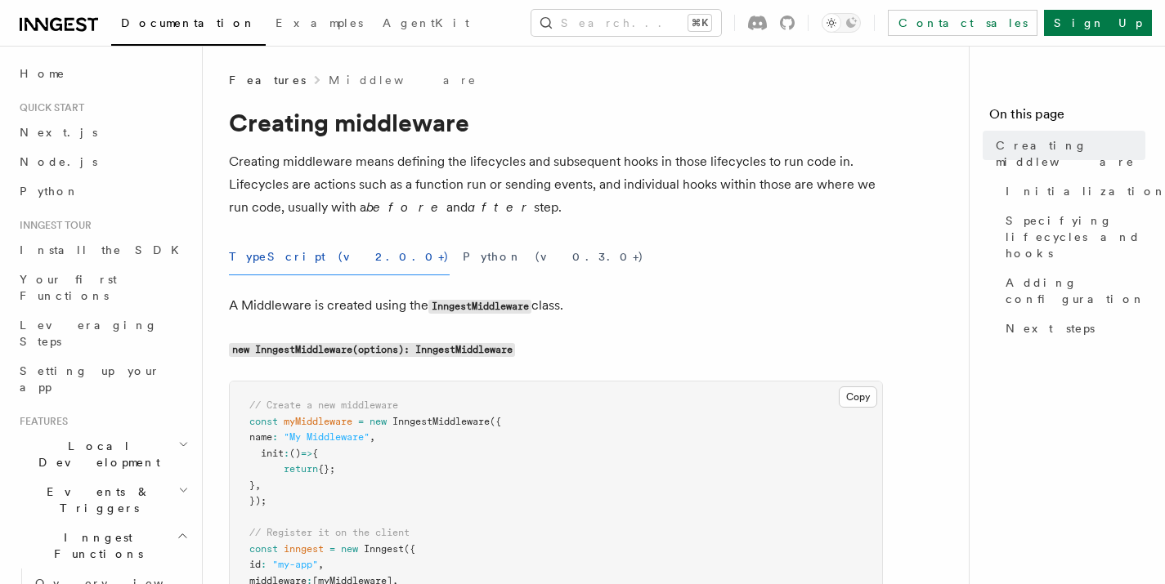
click at [652, 338] on p "new InngestMiddleware(options): InngestMiddleware" at bounding box center [556, 350] width 654 height 24
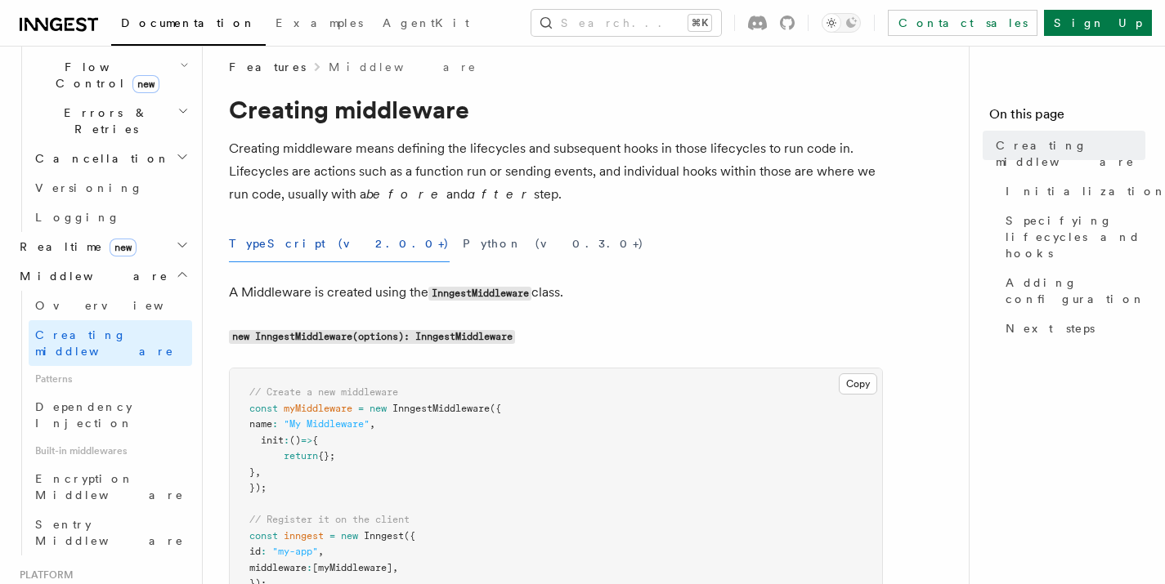
scroll to position [27, 0]
